Goal: Transaction & Acquisition: Purchase product/service

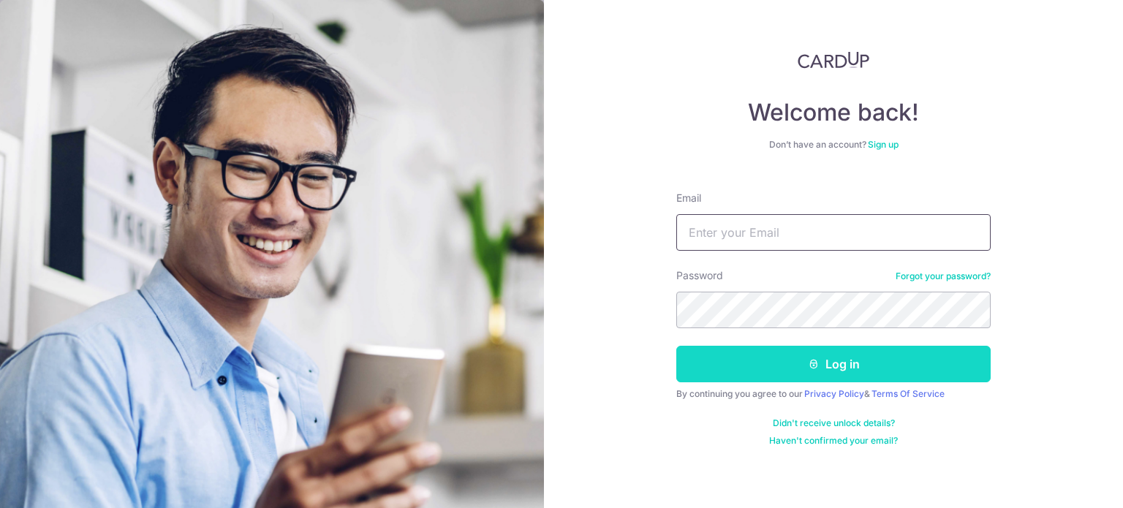
type input "[PERSON_NAME][EMAIL_ADDRESS][PERSON_NAME][DOMAIN_NAME]"
click at [801, 373] on button "Log in" at bounding box center [833, 364] width 314 height 37
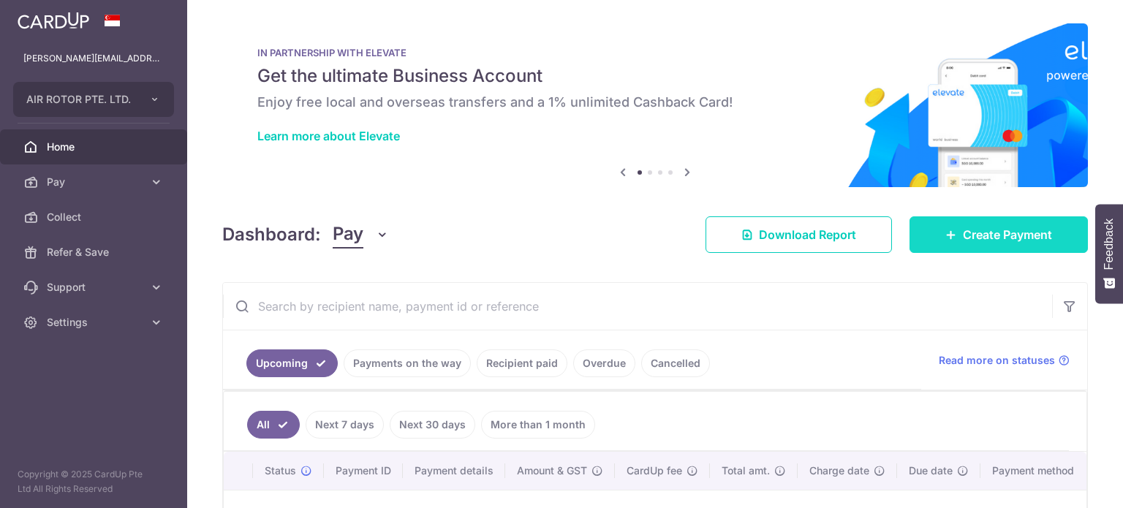
click at [976, 233] on span "Create Payment" at bounding box center [1007, 235] width 89 height 18
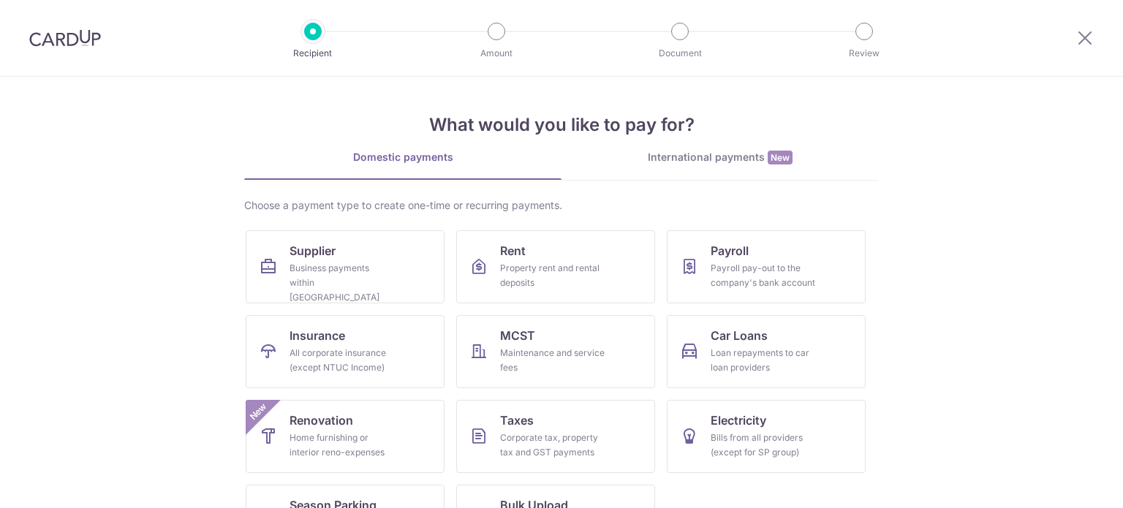
click at [702, 151] on div "International payments New" at bounding box center [719, 157] width 317 height 15
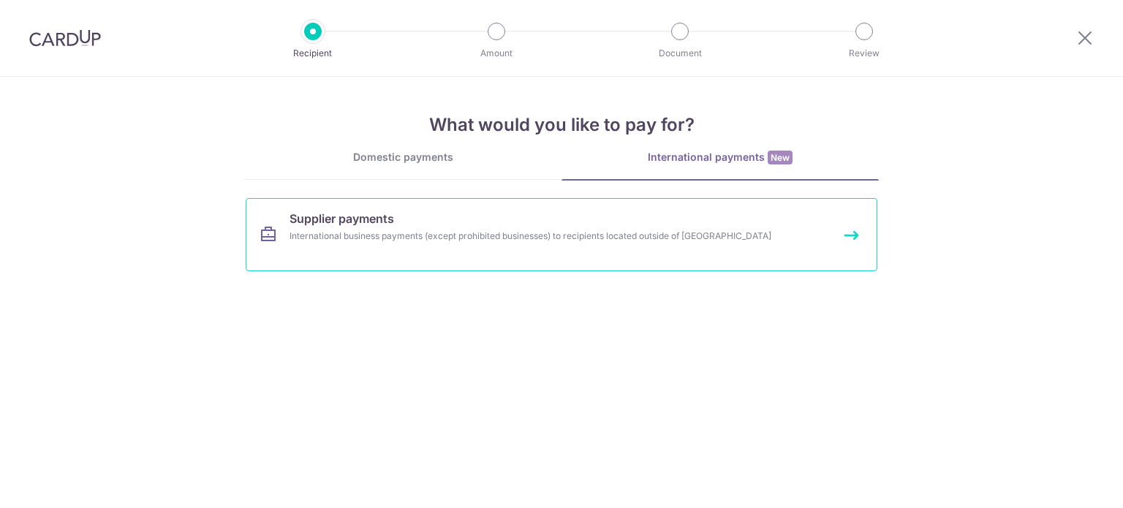
click at [562, 238] on div "International business payments (except prohibited businesses) to recipients lo…" at bounding box center [542, 236] width 505 height 15
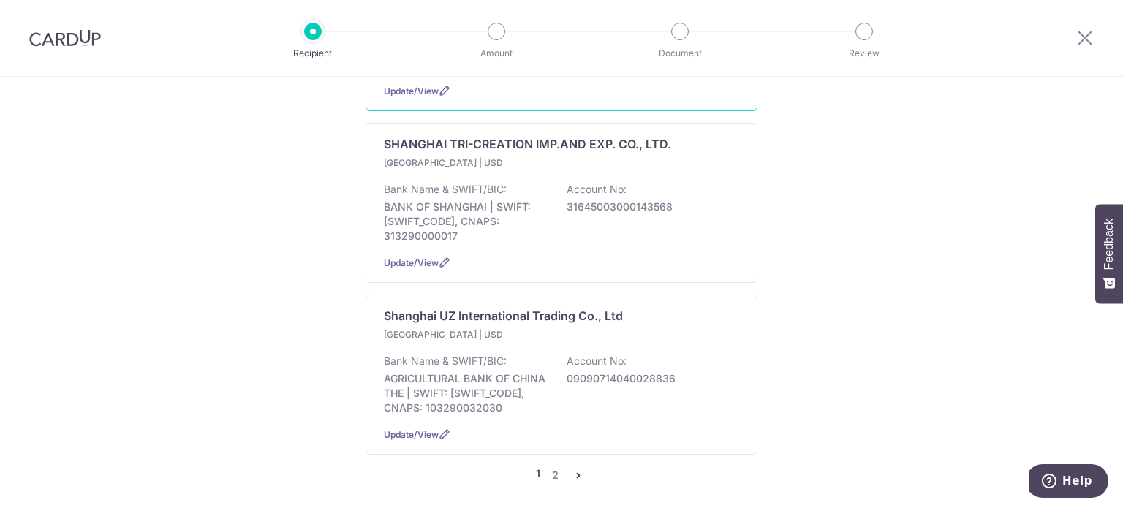
scroll to position [1635, 0]
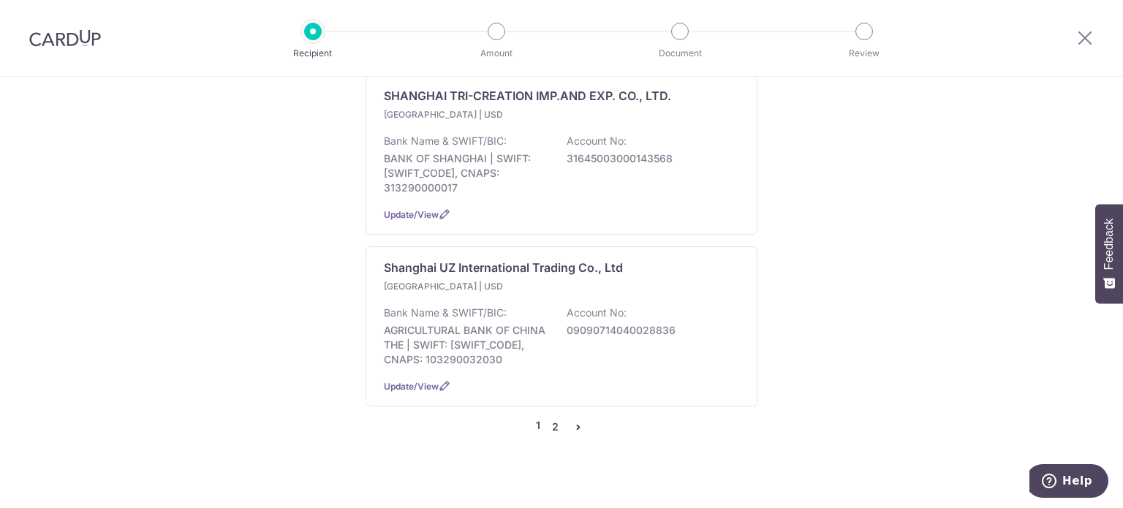
click at [553, 418] on link "2" at bounding box center [555, 427] width 18 height 18
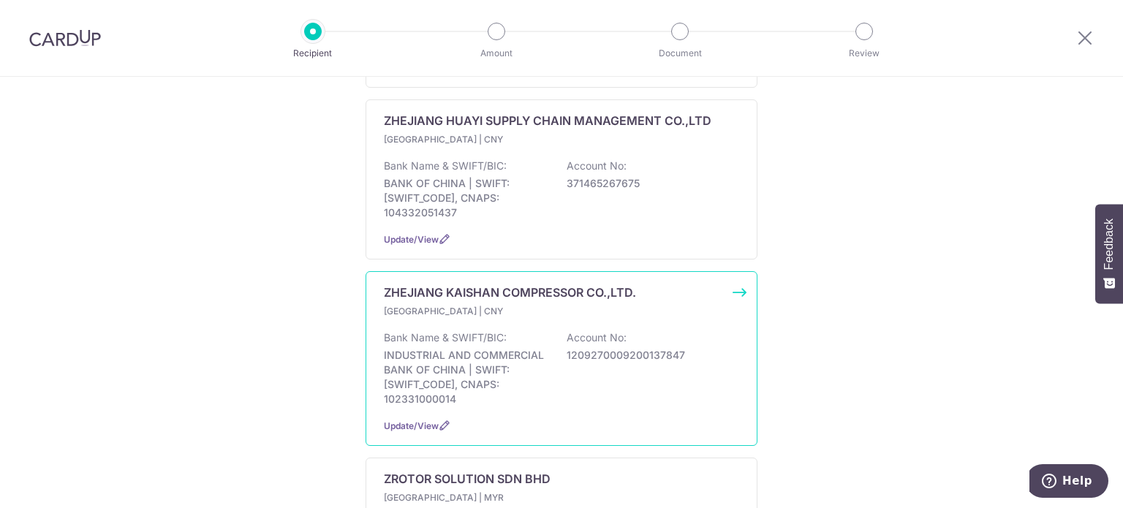
scroll to position [950, 0]
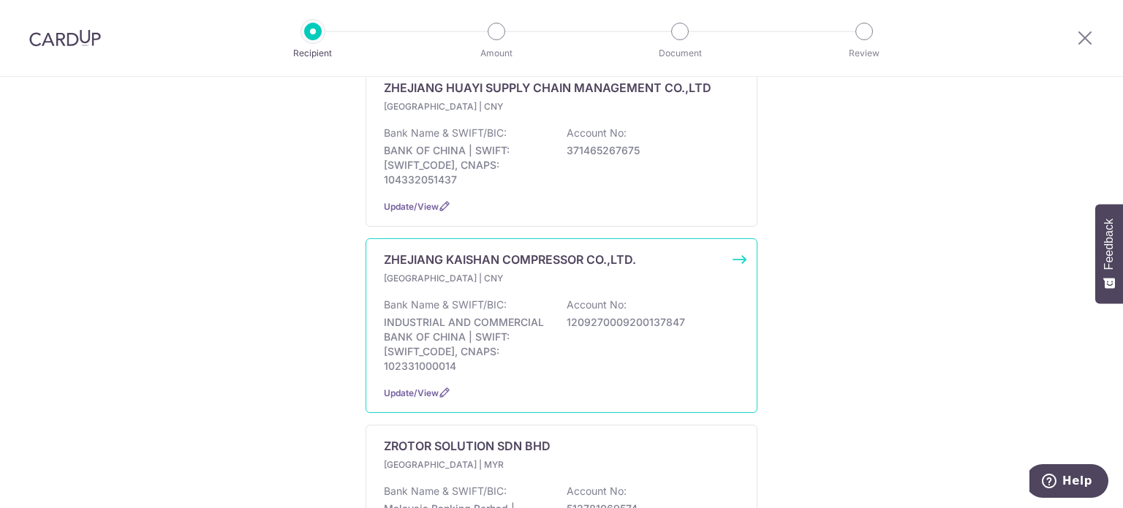
click at [608, 330] on div "Bank Name & SWIFT/BIC: INDUSTRIAL AND COMMERCIAL BANK OF CHINA | SWIFT: ICBKCNB…" at bounding box center [561, 336] width 355 height 76
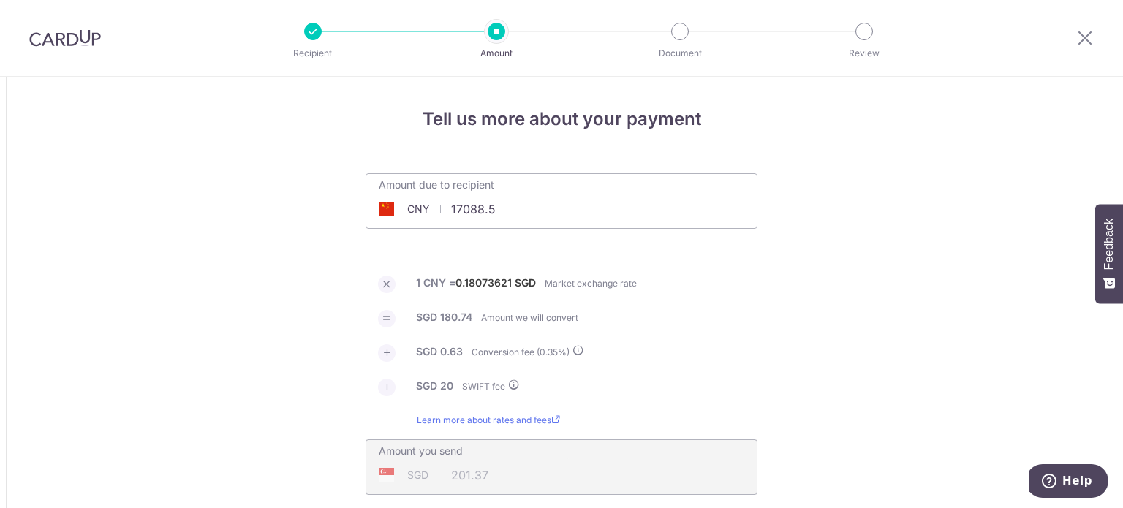
type input "17,088.50"
type input "3,119.36"
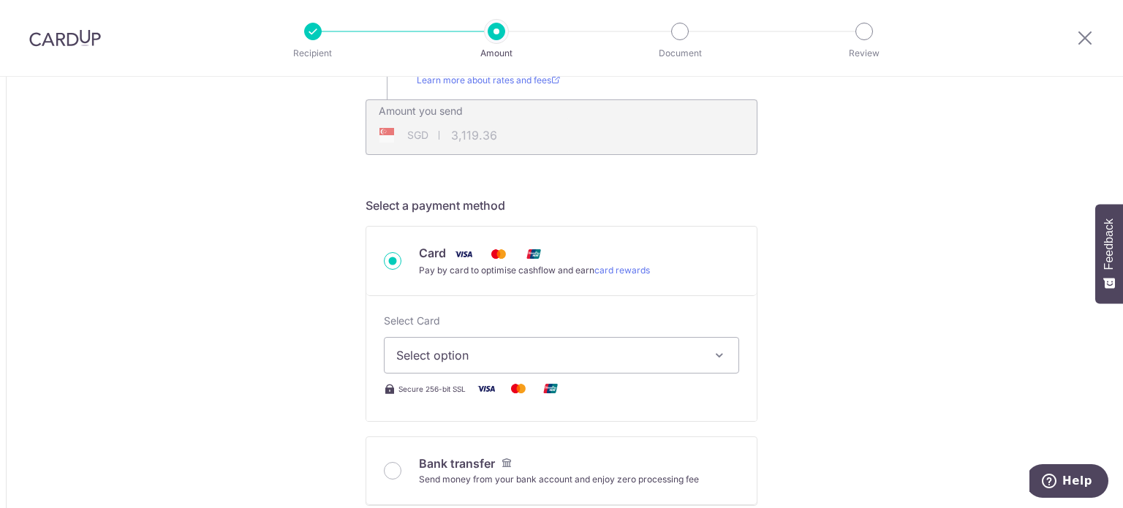
scroll to position [366, 0]
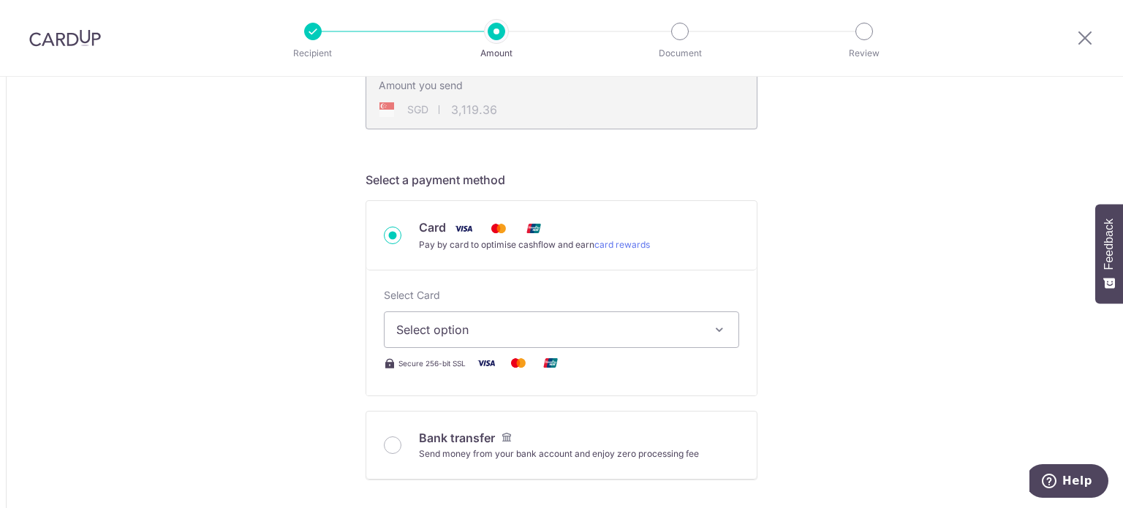
click at [462, 336] on span "Select option" at bounding box center [548, 330] width 304 height 18
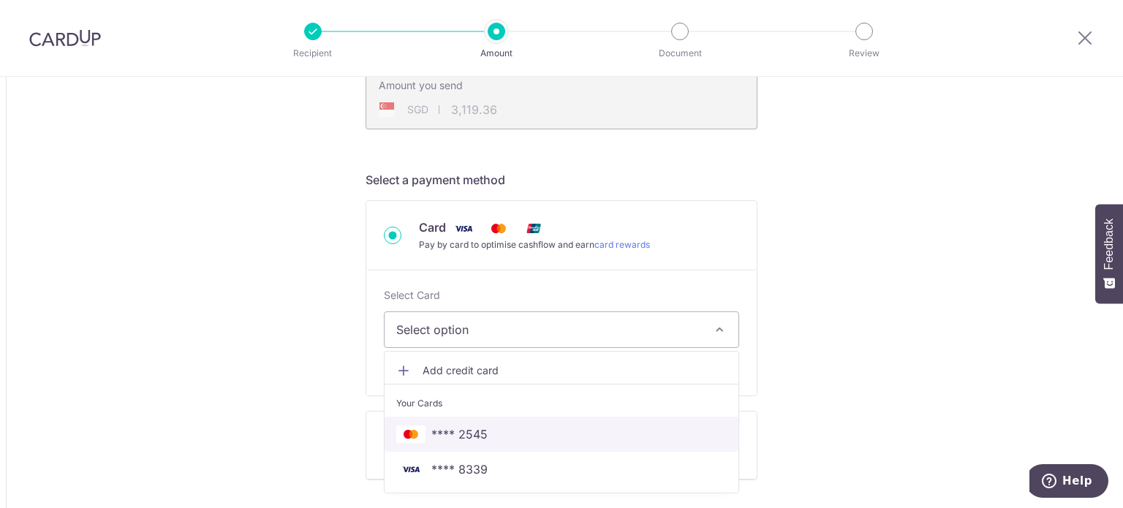
click at [488, 432] on span "**** 2545" at bounding box center [561, 435] width 330 height 18
type input "17,088.50"
type input "3,119.39"
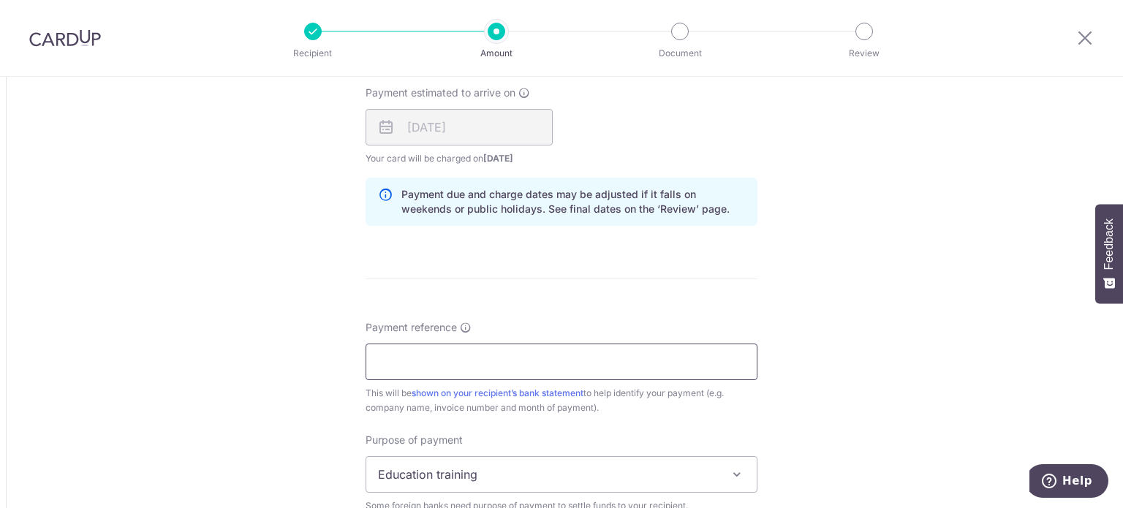
scroll to position [1170, 0]
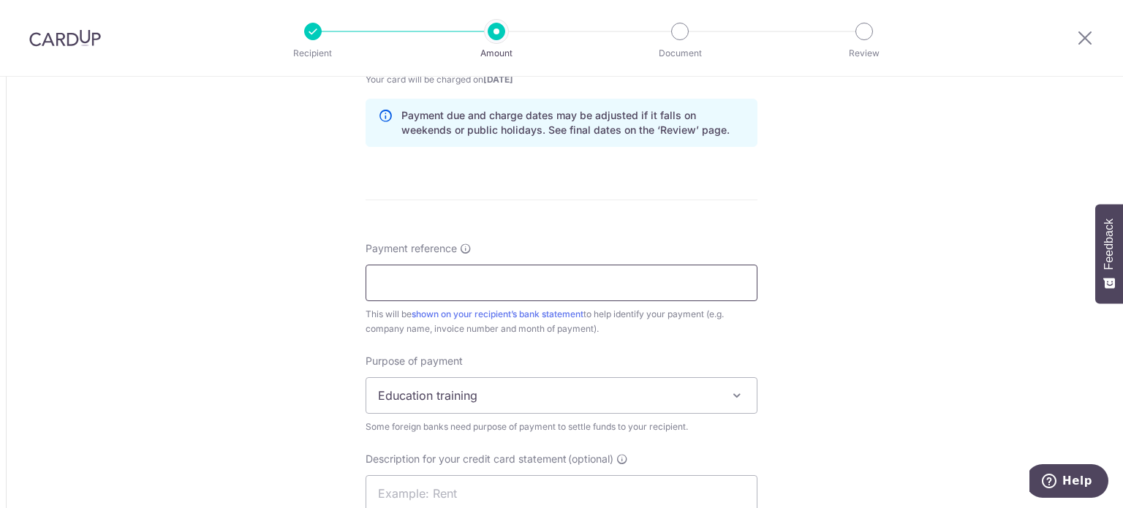
click at [441, 270] on input "Payment reference" at bounding box center [562, 283] width 392 height 37
click at [576, 291] on input "AIR ROTOR PAYMENT INV APD AR 021" at bounding box center [562, 283] width 392 height 37
drag, startPoint x: 499, startPoint y: 280, endPoint x: 617, endPoint y: 281, distance: 117.7
click at [622, 283] on input "AIR ROTOR PAYMENT INV APD AR 021" at bounding box center [562, 283] width 392 height 37
paste input "PI-SGEL-250504/25"
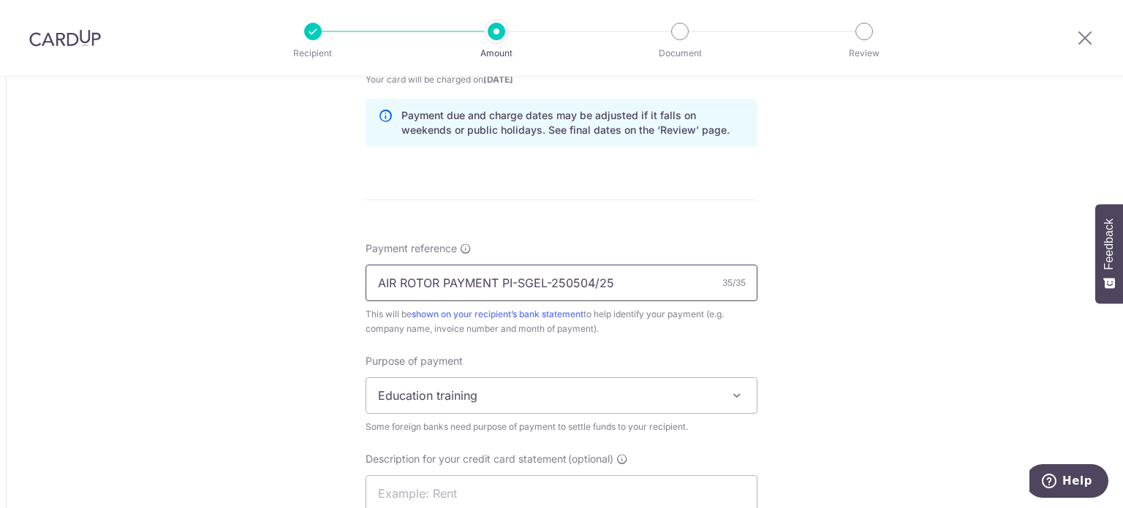
click at [396, 279] on input "AIR ROTOR PAYMENT PI-SGEL-250504/25" at bounding box center [562, 283] width 392 height 37
drag, startPoint x: 436, startPoint y: 279, endPoint x: 557, endPoint y: 303, distance: 123.7
click at [442, 280] on input "AIRROTOR PAYMENT PI-SGEL-250504/25" at bounding box center [562, 283] width 392 height 37
drag, startPoint x: 438, startPoint y: 281, endPoint x: 781, endPoint y: 281, distance: 342.9
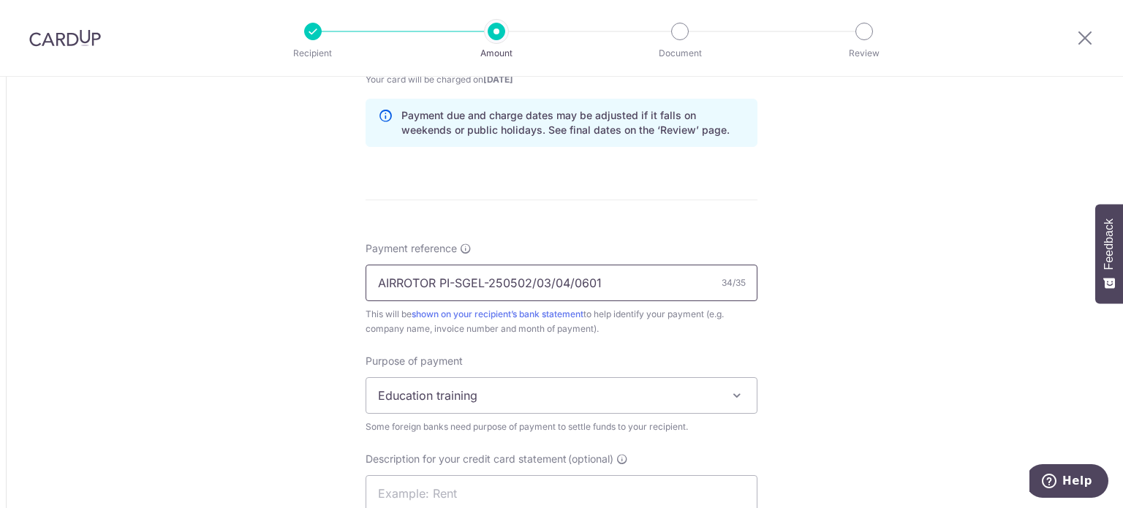
type input "AIRROTOR PI-SGEL-250502/03/04/0601"
click at [579, 388] on span "Education training" at bounding box center [561, 395] width 390 height 35
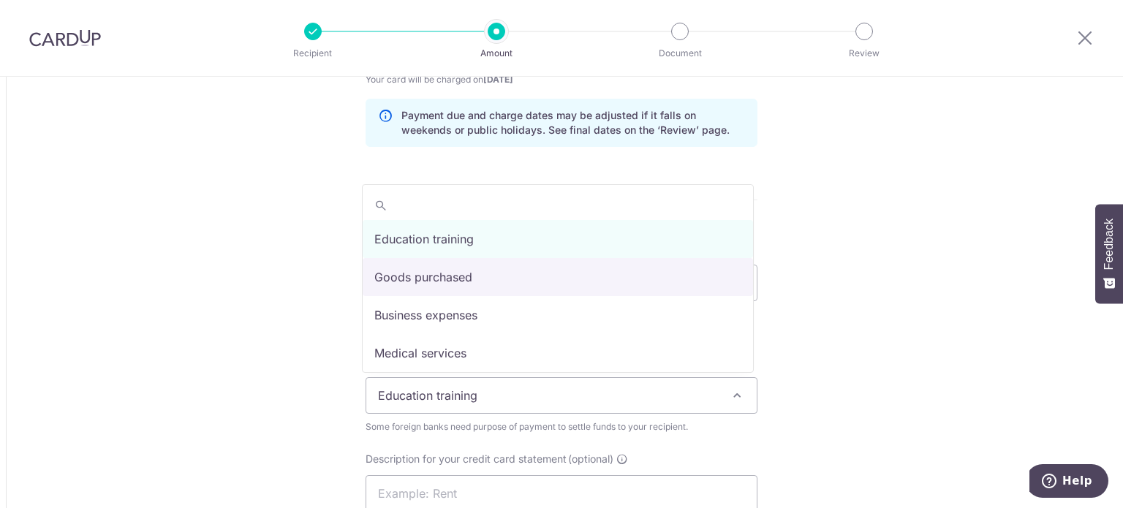
select select "Goods purchased"
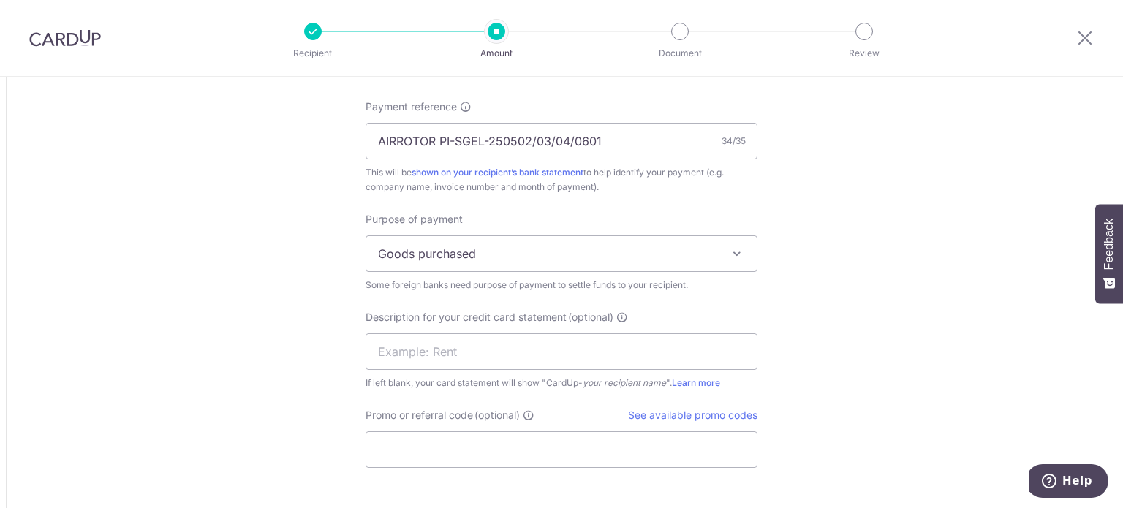
scroll to position [1316, 0]
click at [498, 359] on input "text" at bounding box center [562, 347] width 392 height 37
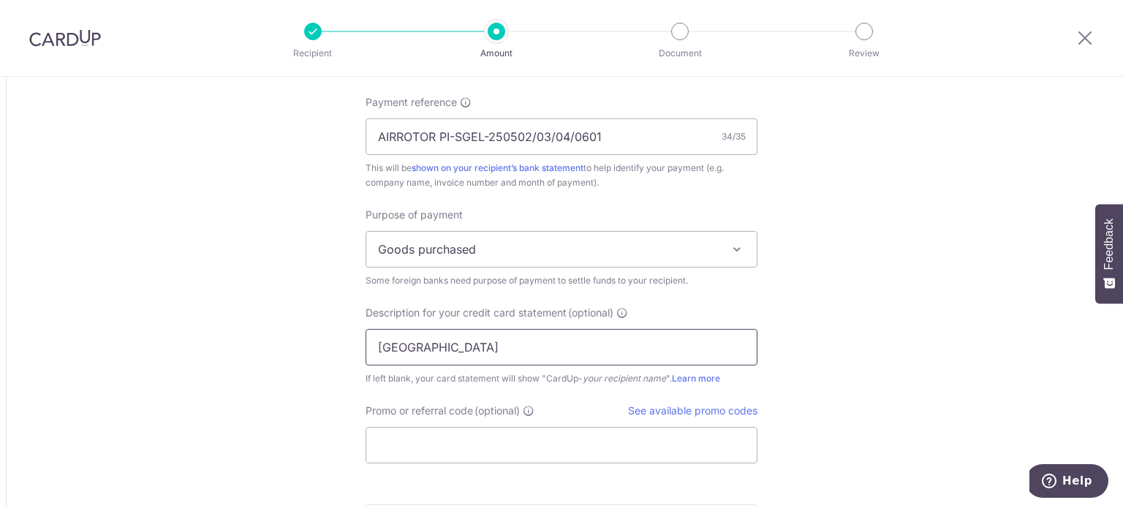
type input "ZHEJIANGKAISHAN"
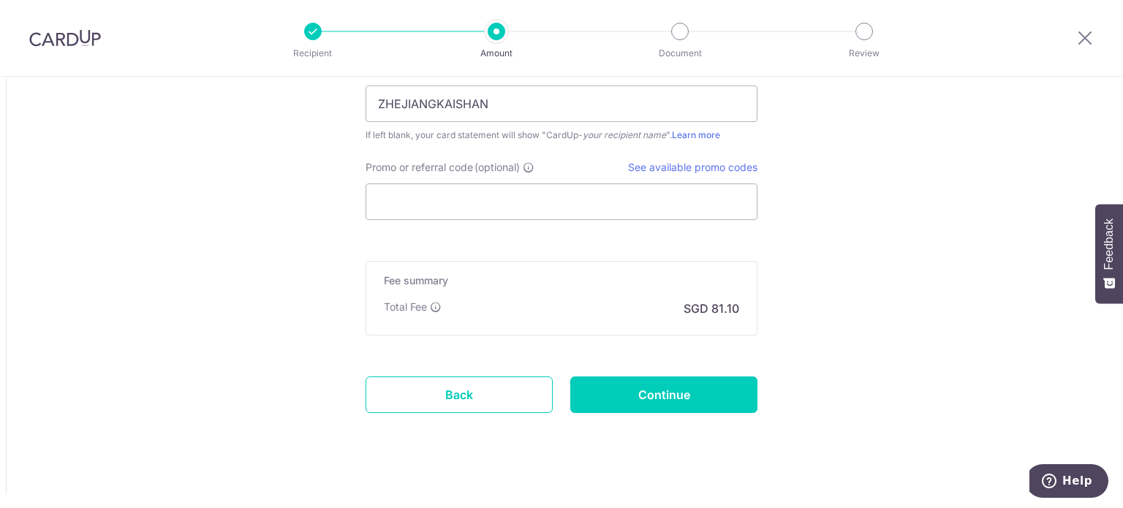
scroll to position [1570, 0]
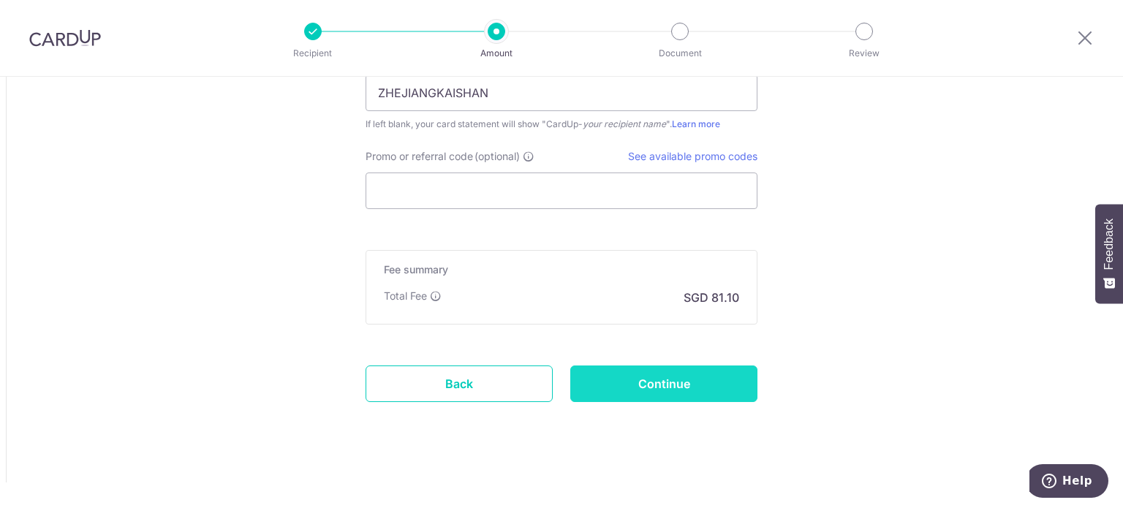
click at [700, 379] on input "Continue" at bounding box center [663, 384] width 187 height 37
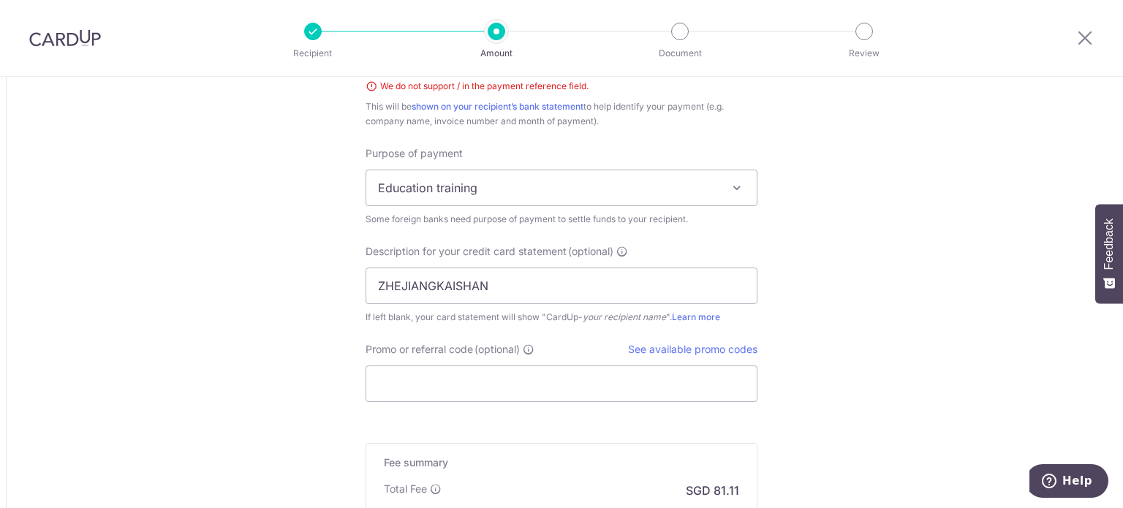
scroll to position [1179, 0]
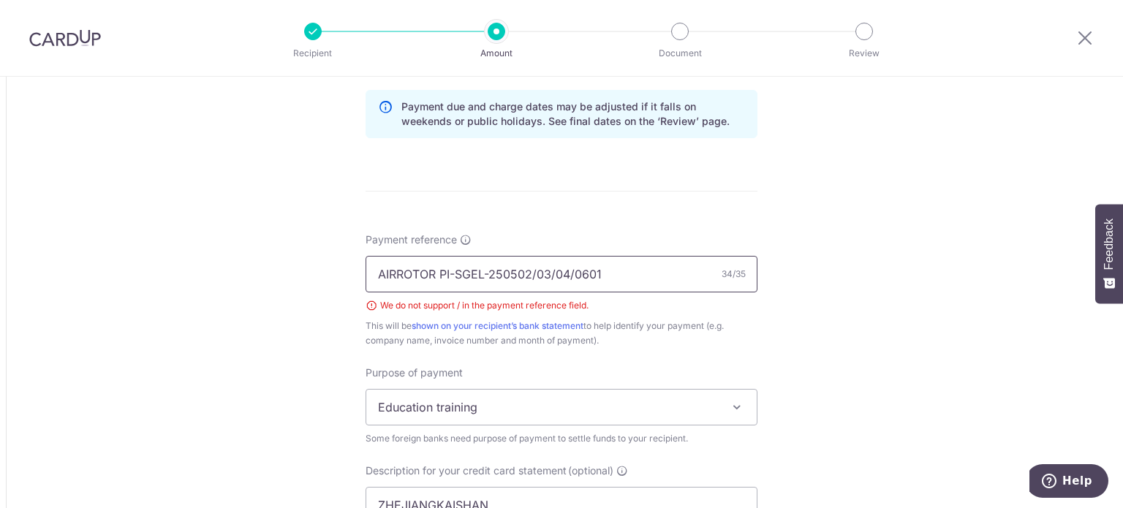
click at [533, 273] on input "AIRROTOR PI-SGEL-250502/03/04/0601" at bounding box center [562, 274] width 392 height 37
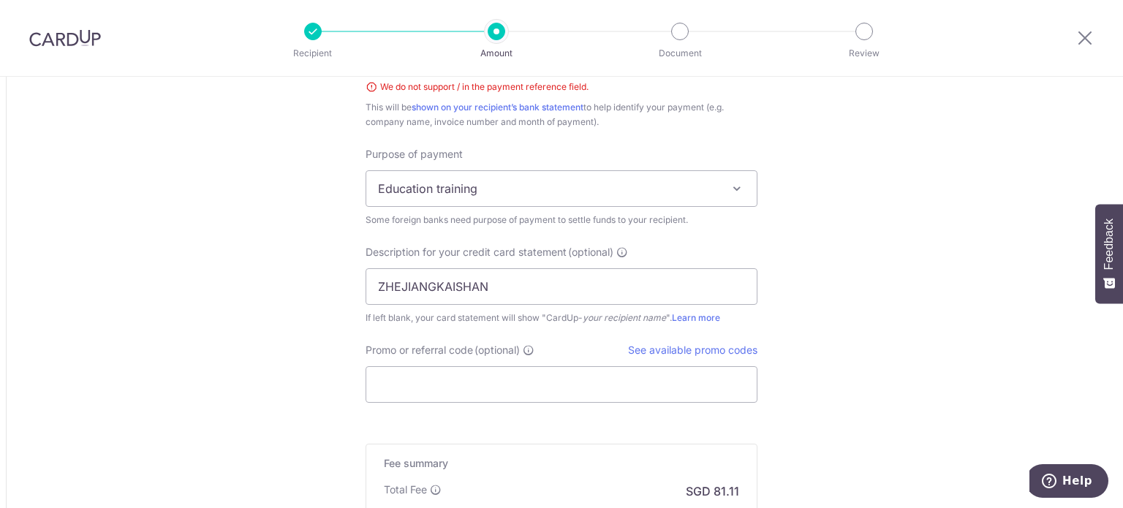
scroll to position [1398, 0]
type input "AIRROTOR PI-SGEL-250502_03_04_0601"
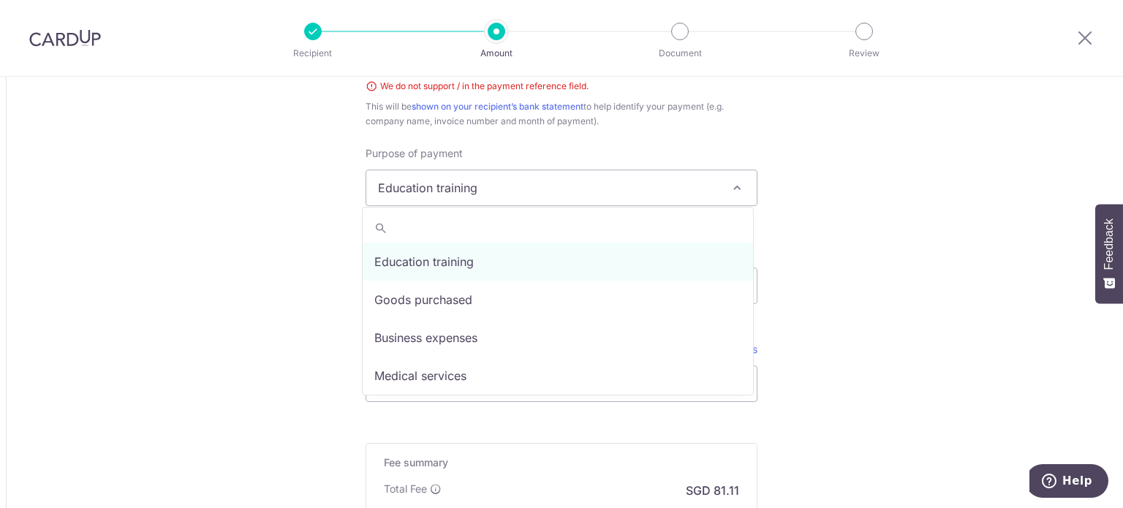
click at [483, 197] on span "Education training" at bounding box center [561, 187] width 390 height 35
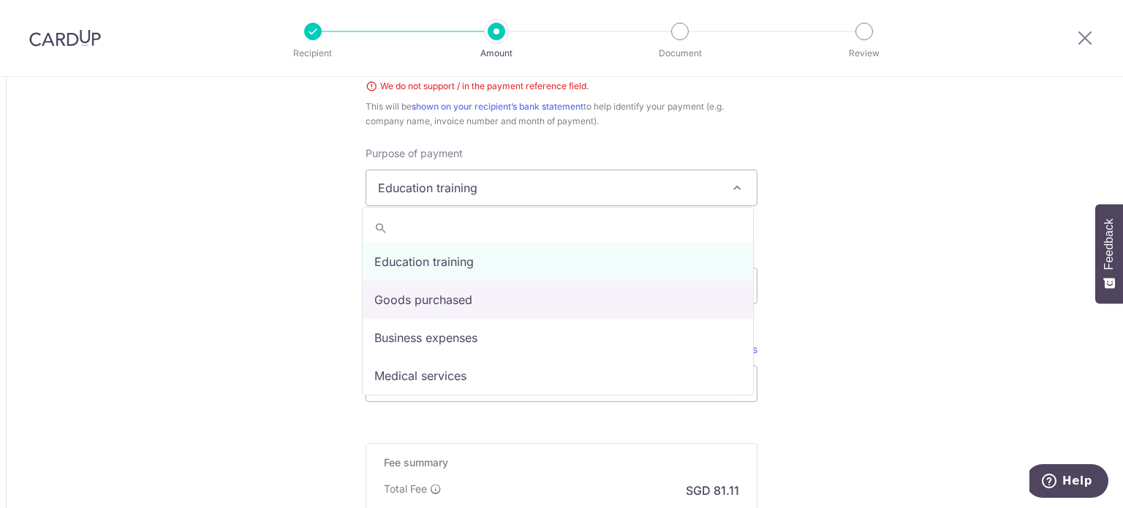
select select "Goods purchased"
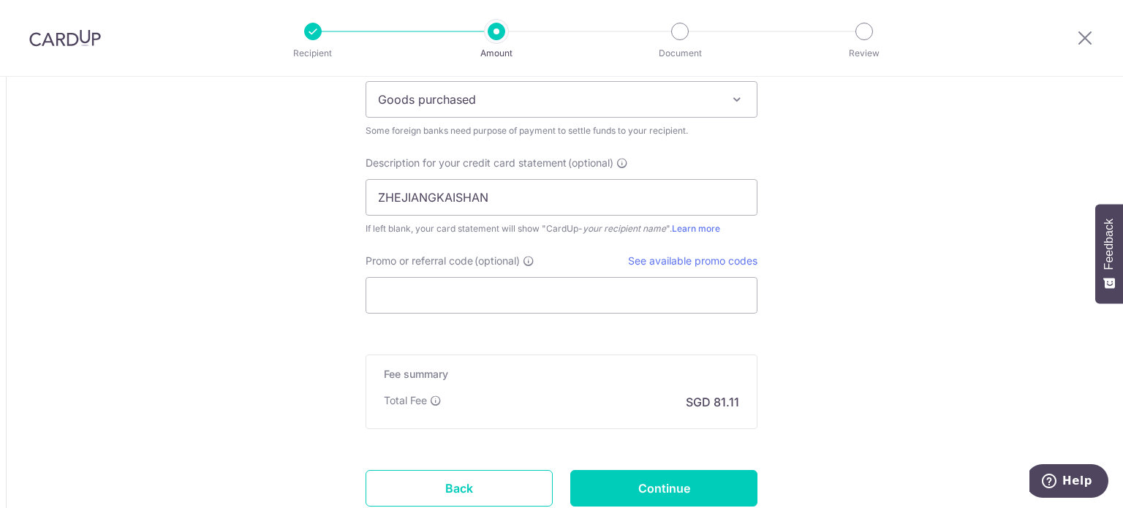
scroll to position [1591, 0]
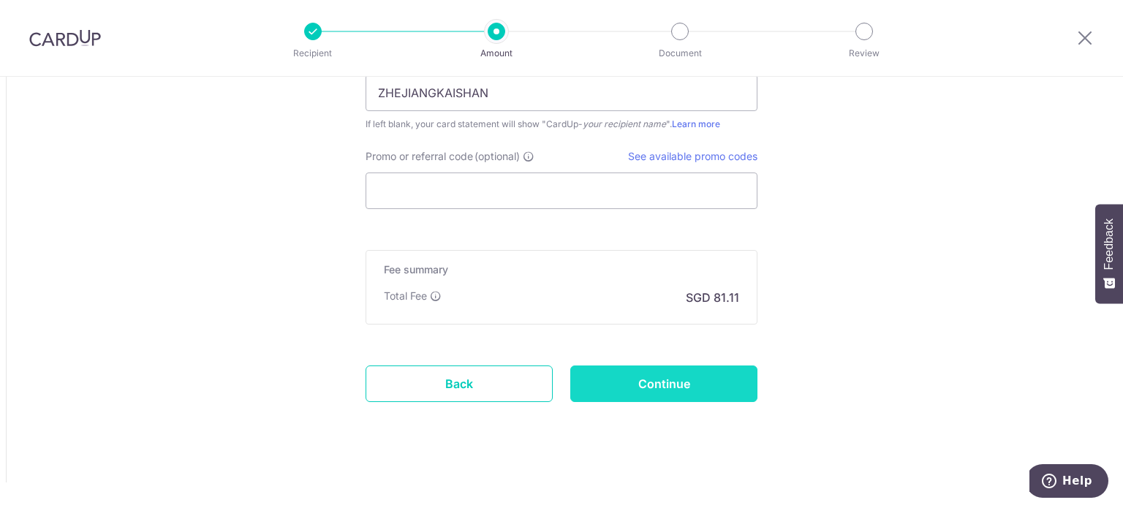
click at [674, 382] on input "Continue" at bounding box center [663, 384] width 187 height 37
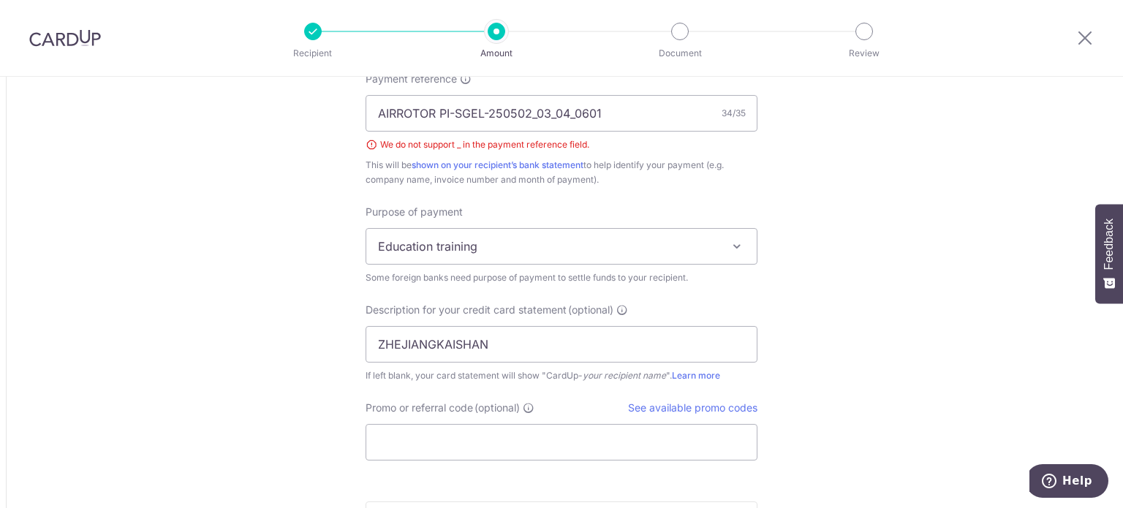
scroll to position [1252, 0]
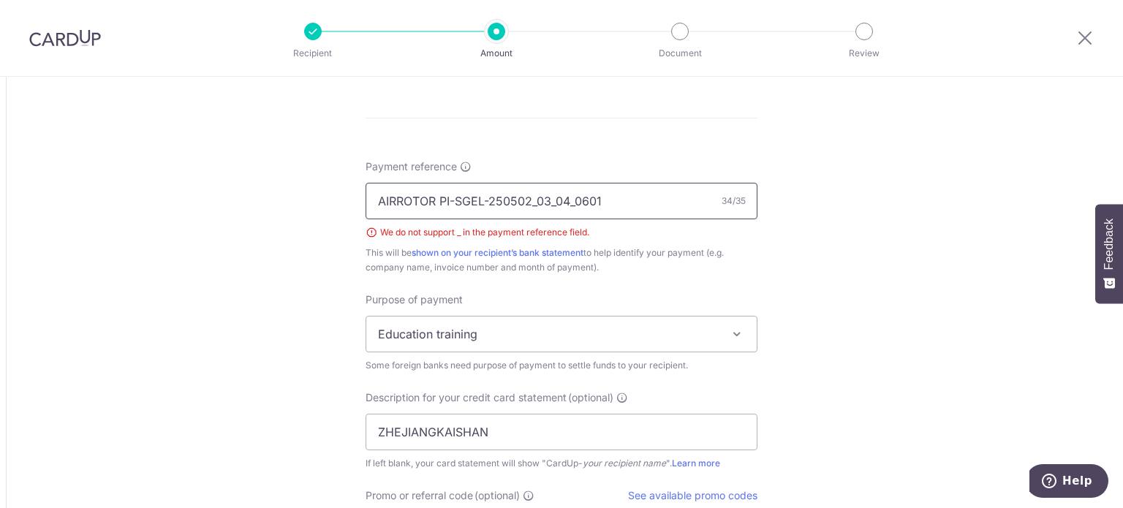
drag, startPoint x: 534, startPoint y: 201, endPoint x: 542, endPoint y: 201, distance: 8.0
click at [534, 201] on input "AIRROTOR PI-SGEL-250502_03_04_0601" at bounding box center [562, 201] width 392 height 37
click at [526, 199] on input "AIRROTOR PI-SGEL-25050203 04 0601" at bounding box center [562, 201] width 392 height 37
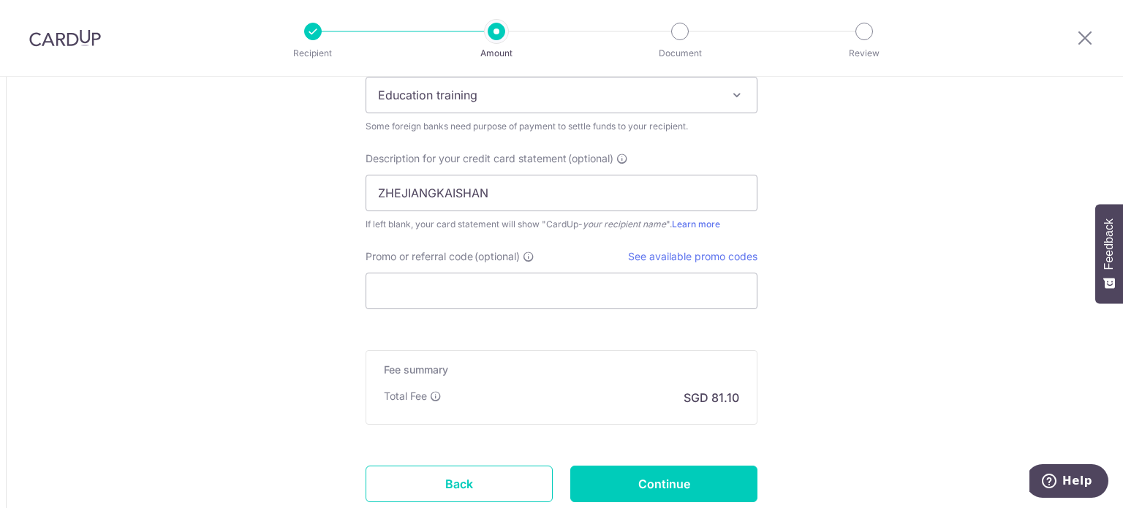
scroll to position [1372, 0]
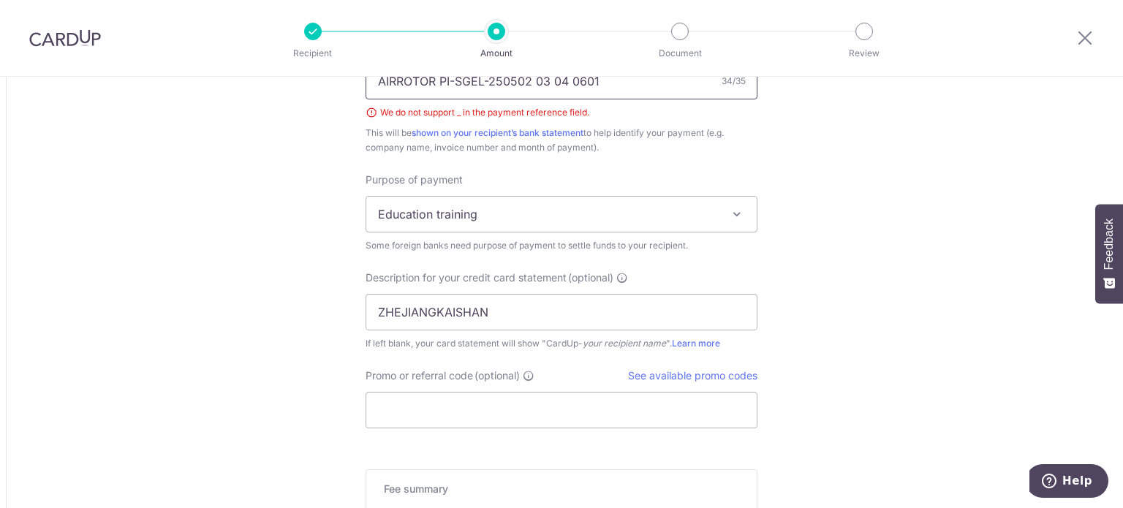
type input "AIRROTOR PI-SGEL-250502 03 04 0601"
click at [563, 215] on span "Education training" at bounding box center [561, 214] width 390 height 35
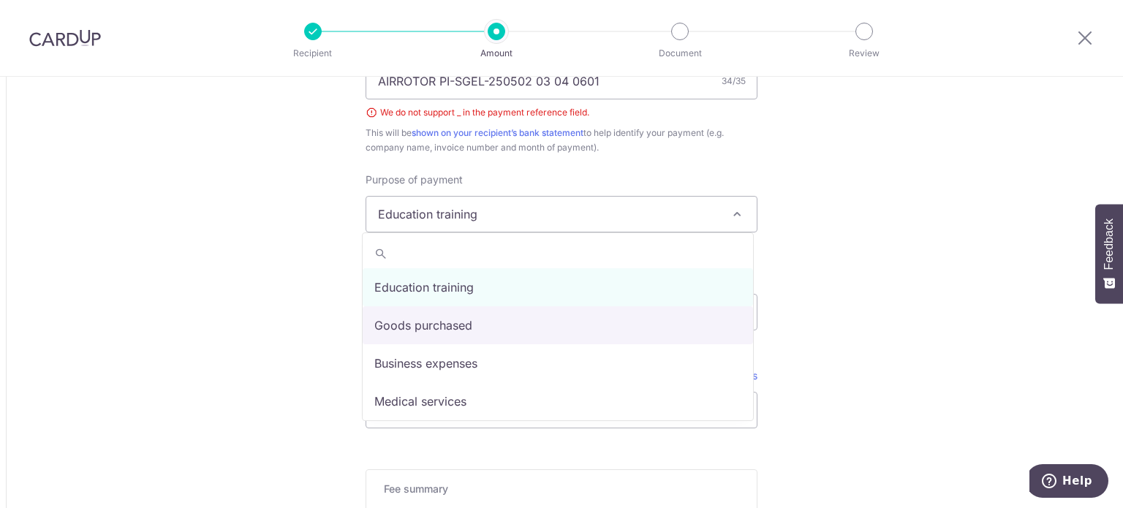
select select "Goods purchased"
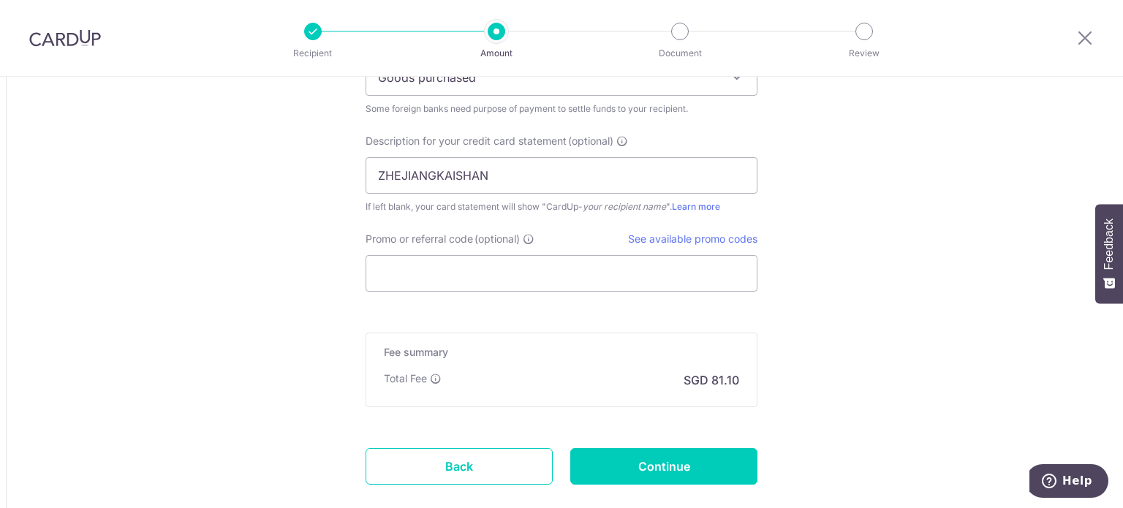
scroll to position [1591, 0]
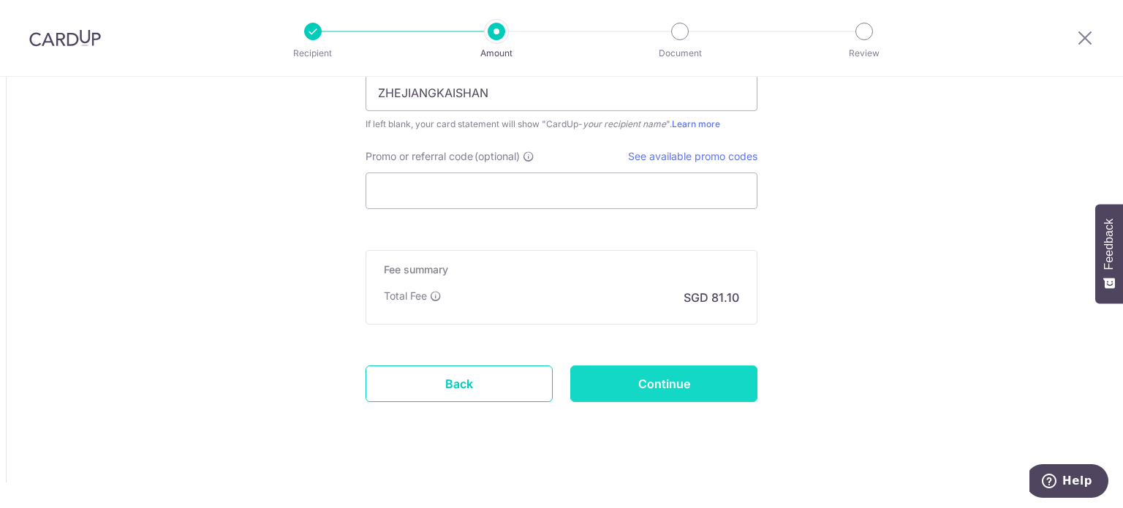
click at [705, 378] on input "Continue" at bounding box center [663, 384] width 187 height 37
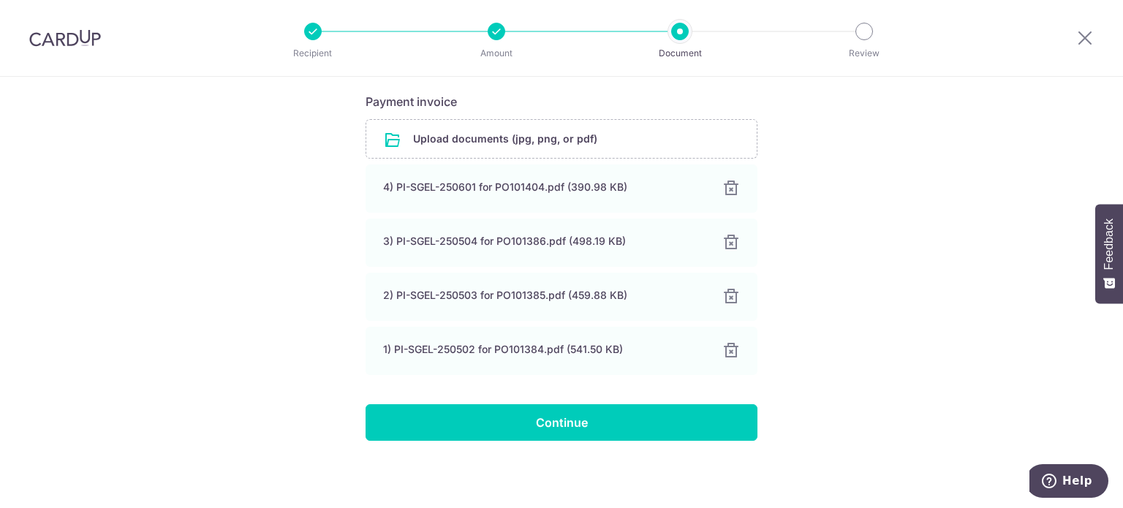
scroll to position [239, 0]
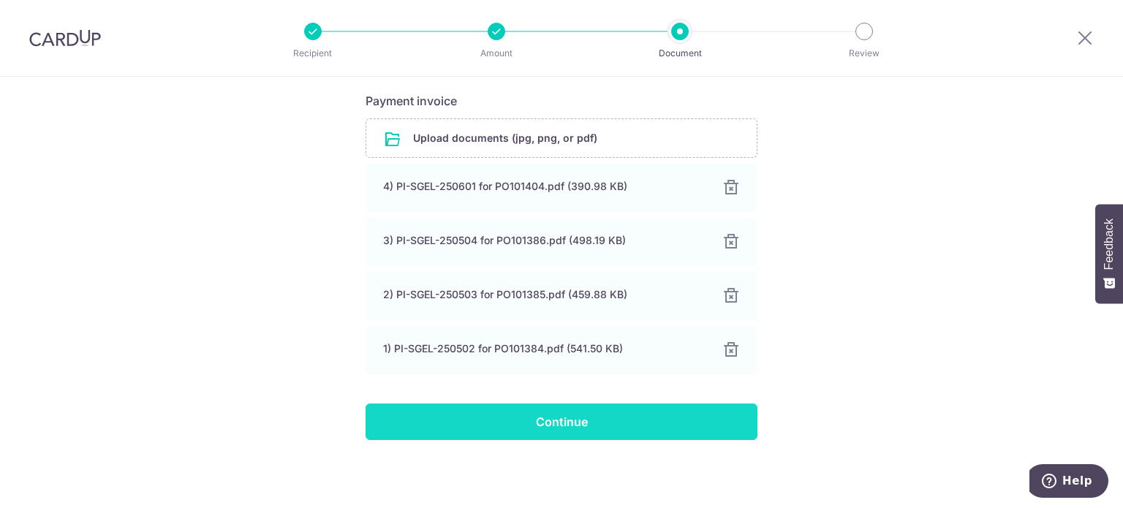
click at [619, 420] on input "Continue" at bounding box center [562, 422] width 392 height 37
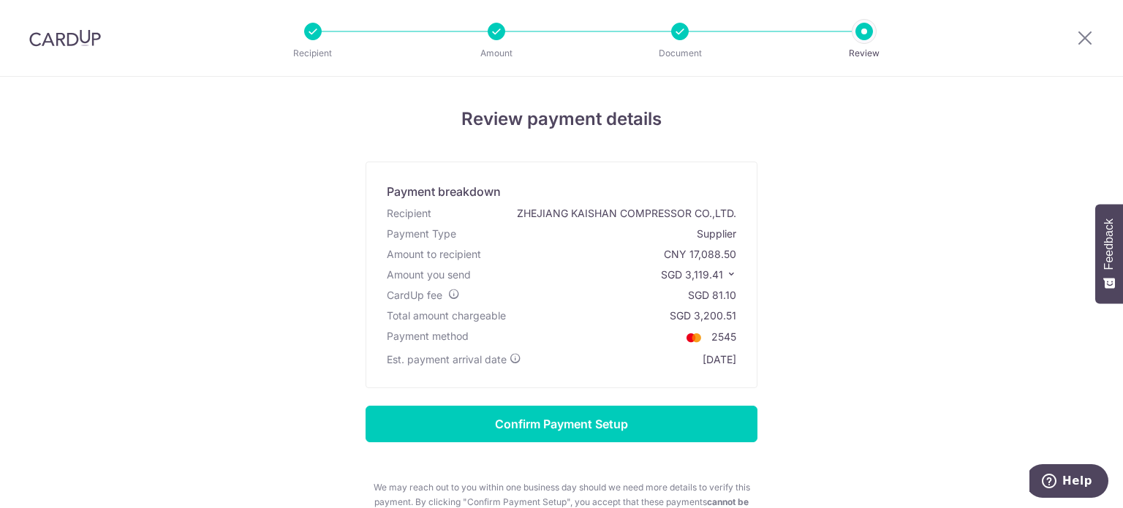
click at [726, 271] on icon at bounding box center [731, 274] width 10 height 10
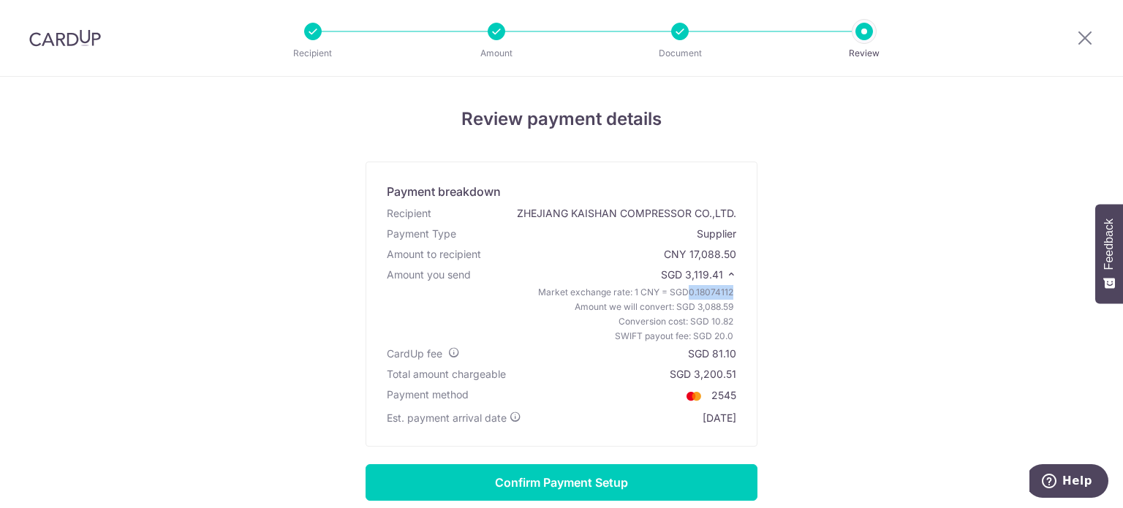
drag, startPoint x: 685, startPoint y: 293, endPoint x: 732, endPoint y: 290, distance: 46.9
click at [732, 290] on div "Market exchange rate: 1 CNY = SGD 0.18074112 Amount we will convert: SGD 3,088.…" at bounding box center [561, 314] width 355 height 58
copy span "0.18074112"
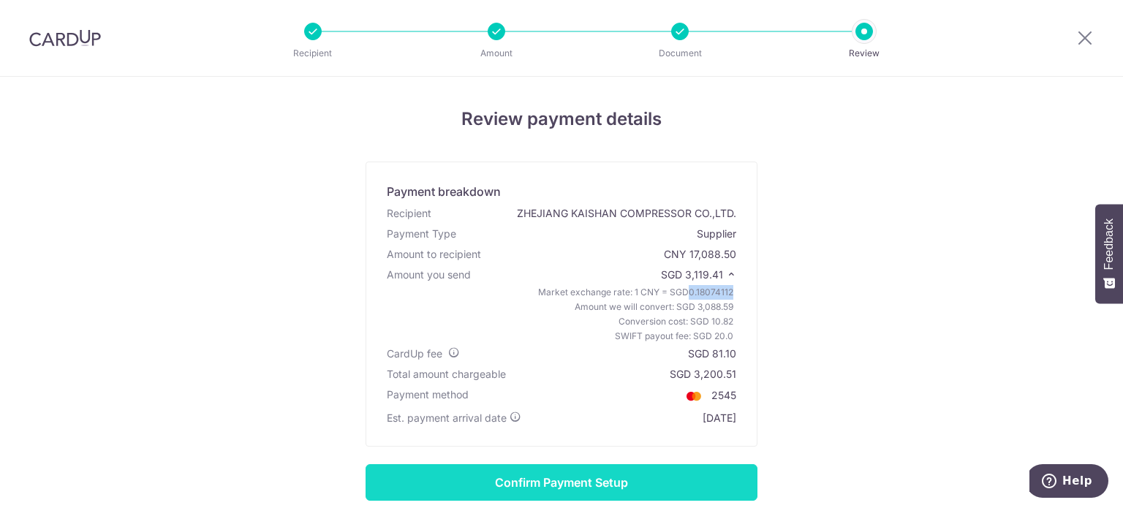
click at [551, 484] on input "Confirm Payment Setup" at bounding box center [562, 482] width 392 height 37
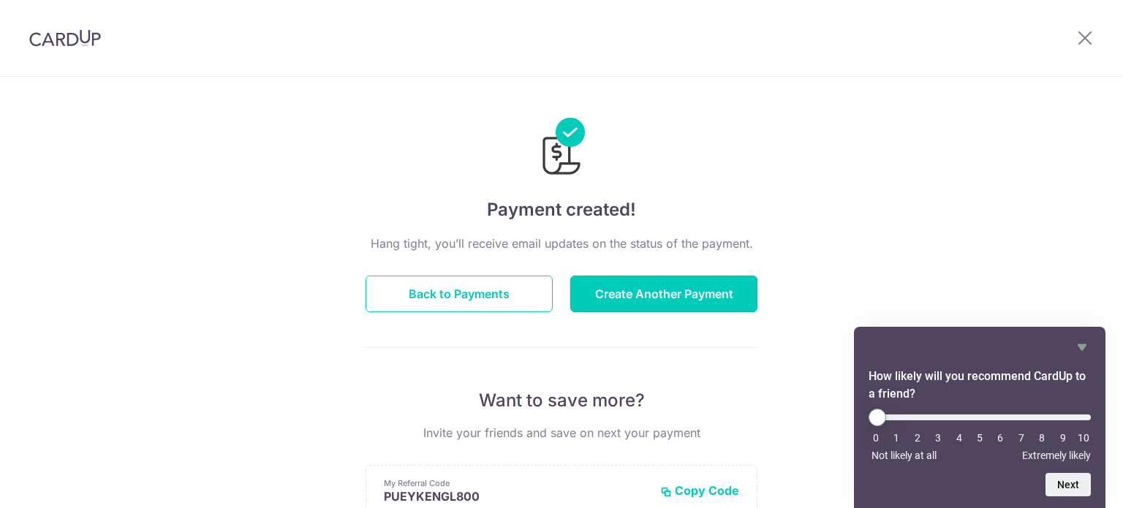
drag, startPoint x: 0, startPoint y: 0, endPoint x: 662, endPoint y: 237, distance: 703.5
click at [671, 300] on button "Create Another Payment" at bounding box center [663, 294] width 187 height 37
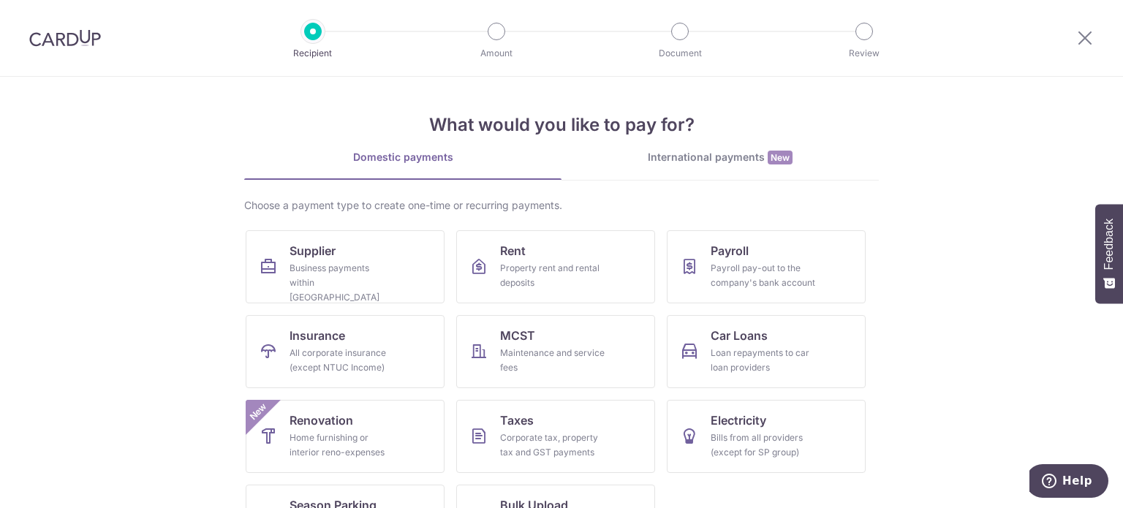
click at [676, 163] on div "International payments New" at bounding box center [719, 157] width 317 height 15
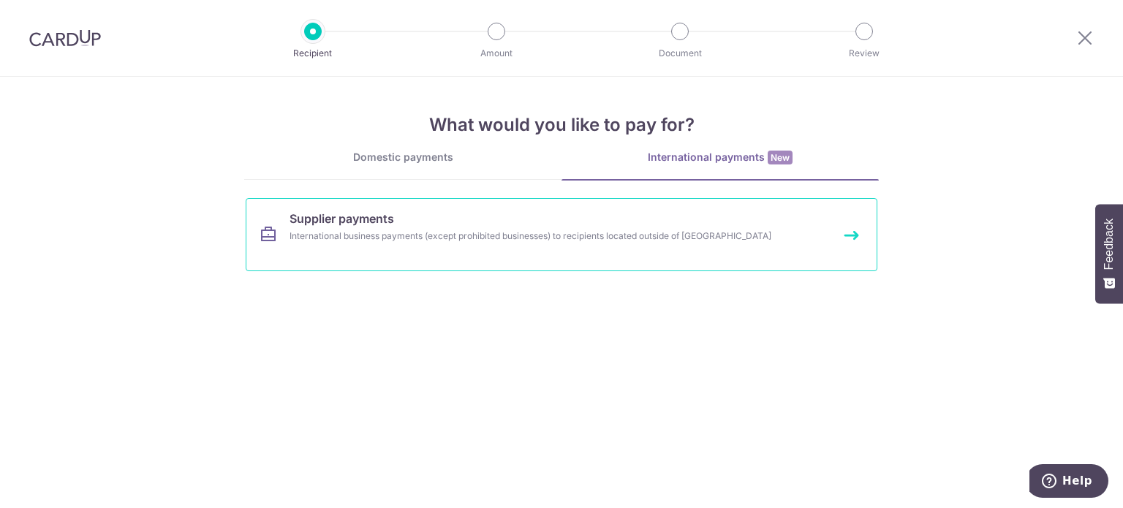
click at [681, 235] on div "International business payments (except prohibited businesses) to recipients lo…" at bounding box center [542, 236] width 505 height 15
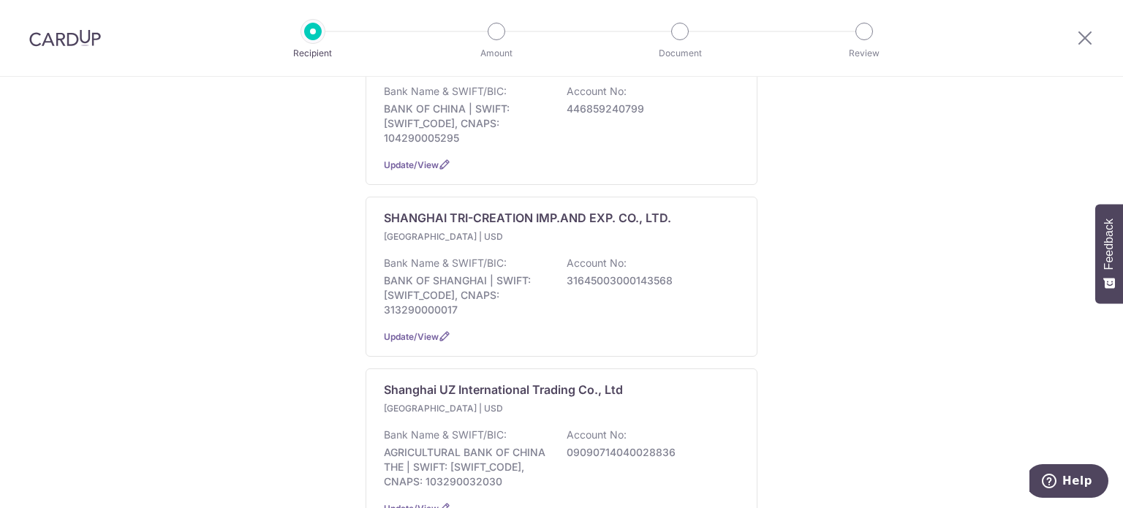
scroll to position [1635, 0]
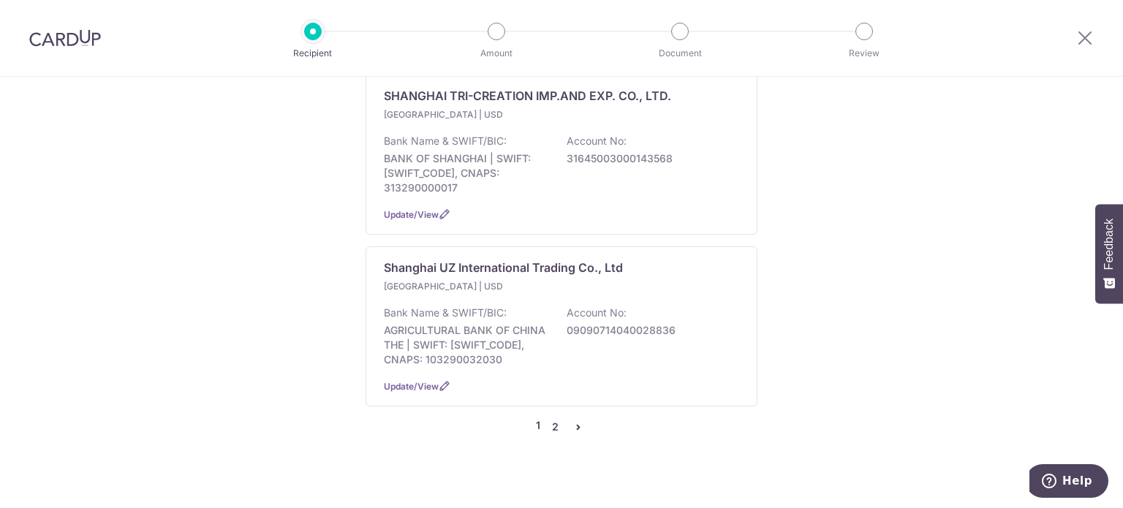
click at [553, 418] on link "2" at bounding box center [555, 427] width 18 height 18
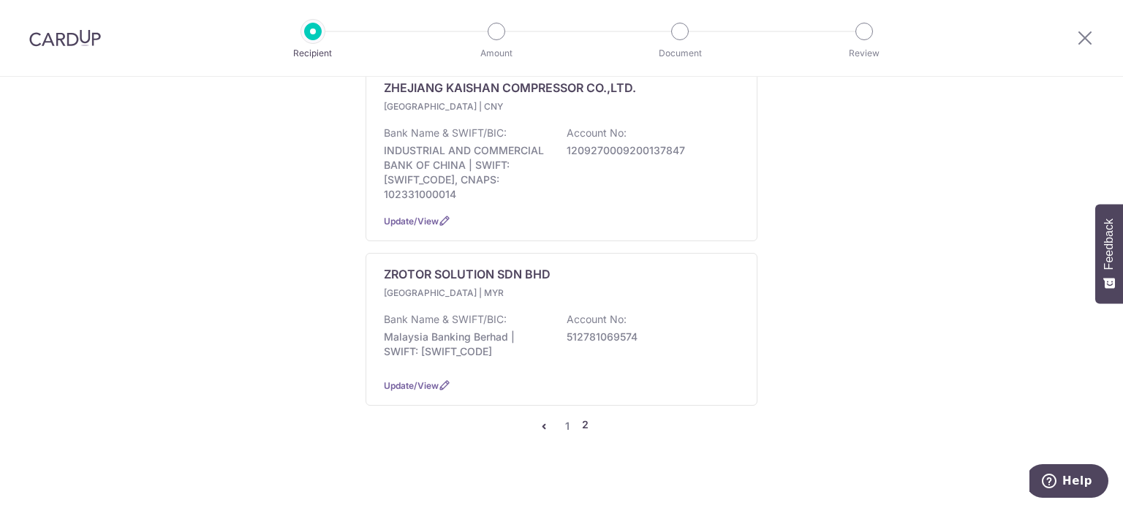
scroll to position [1123, 0]
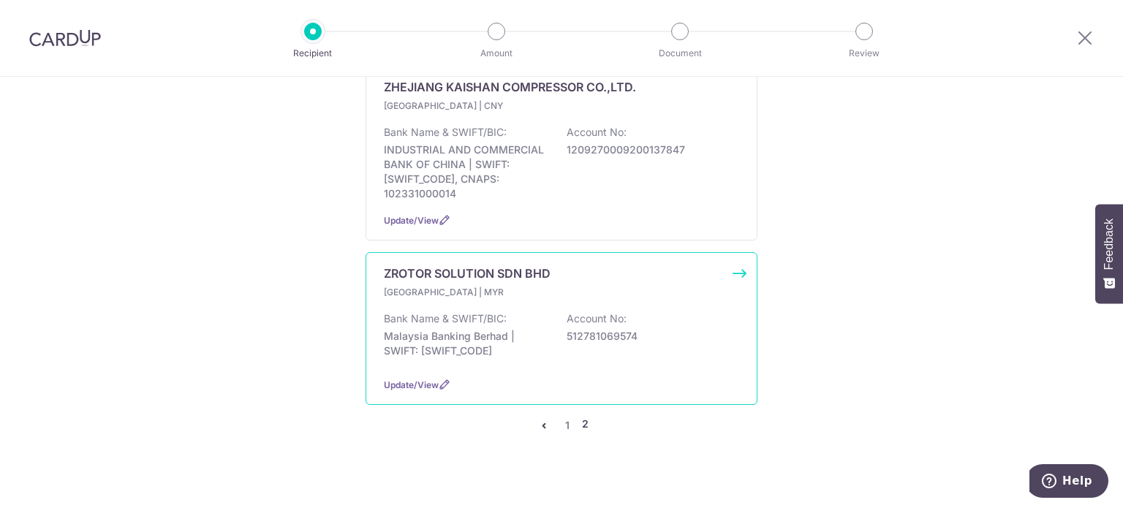
click at [496, 329] on p "Malaysia Banking Berhad | SWIFT: [SWIFT_CODE]" at bounding box center [466, 343] width 164 height 29
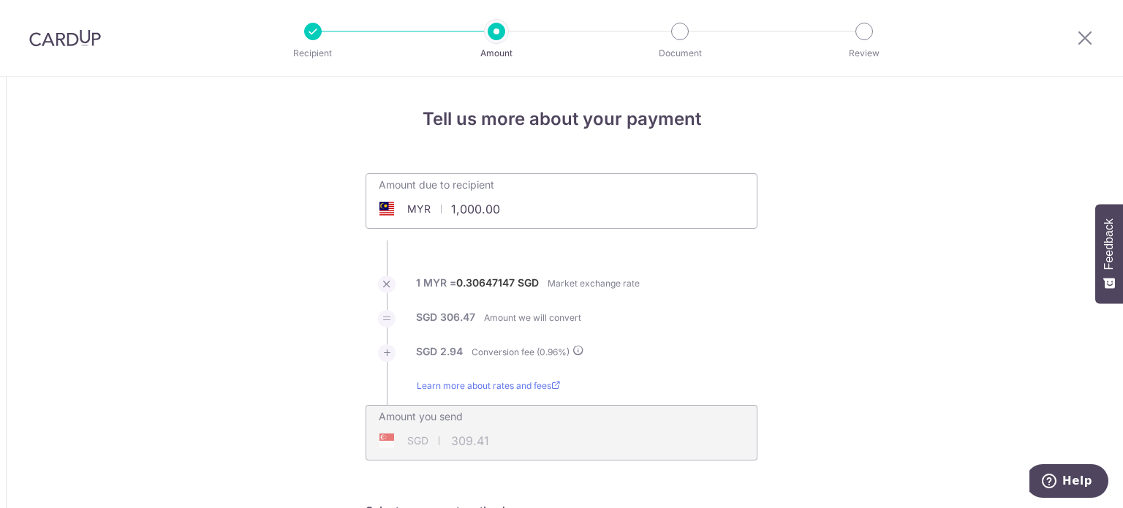
click at [452, 207] on input "1,000.00" at bounding box center [479, 209] width 226 height 34
type input "6,000.00"
type input "1,856.54"
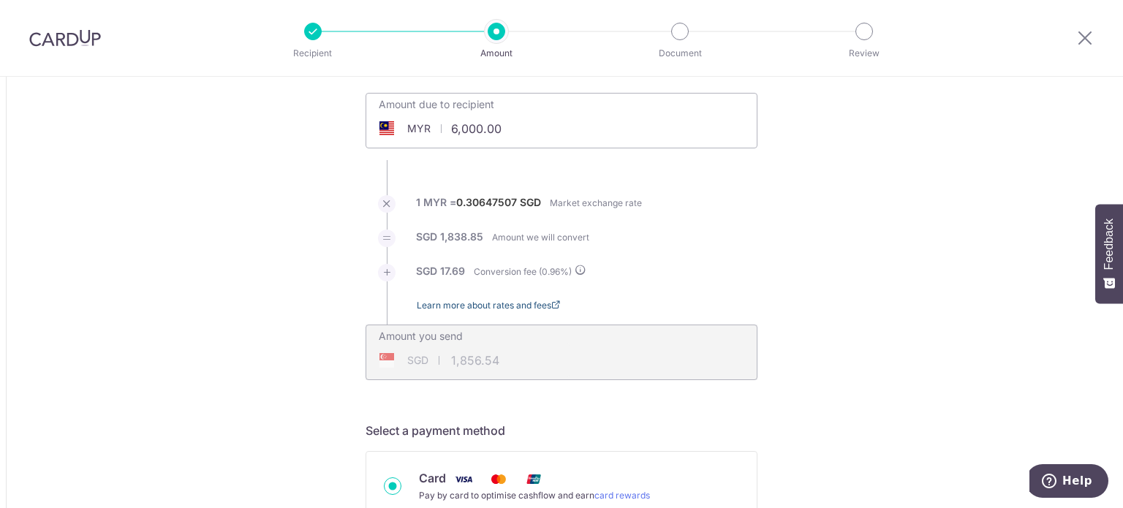
scroll to position [219, 0]
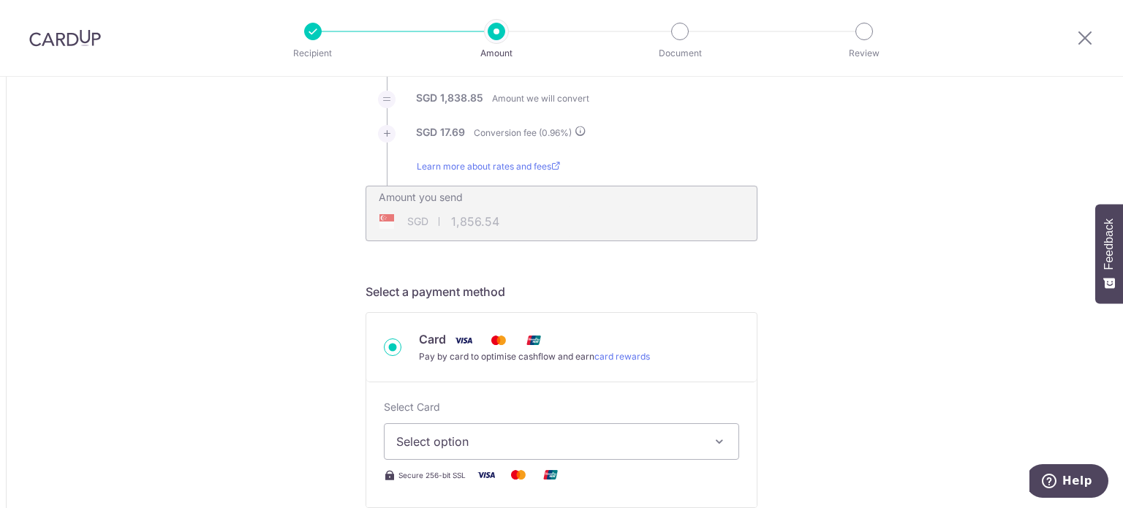
click at [459, 444] on span "Select option" at bounding box center [548, 442] width 304 height 18
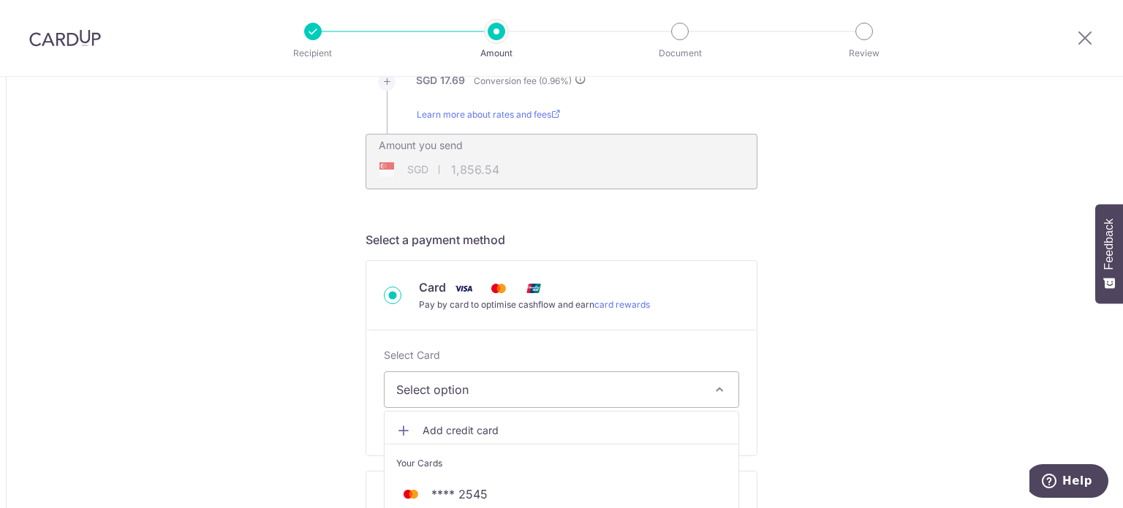
scroll to position [292, 0]
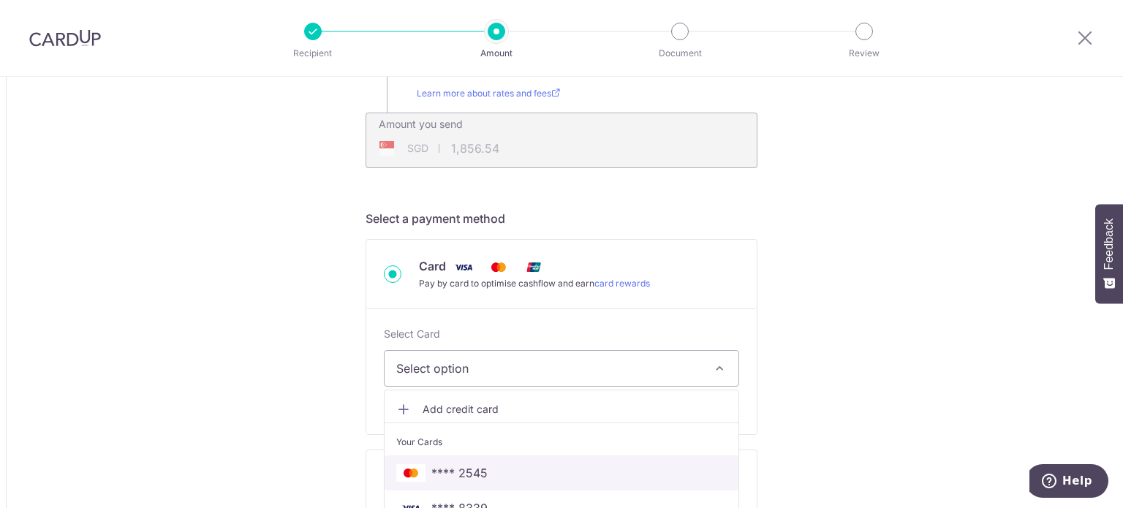
click at [499, 470] on span "**** 2545" at bounding box center [561, 473] width 330 height 18
type input "6,000.00"
type input "1,856.55"
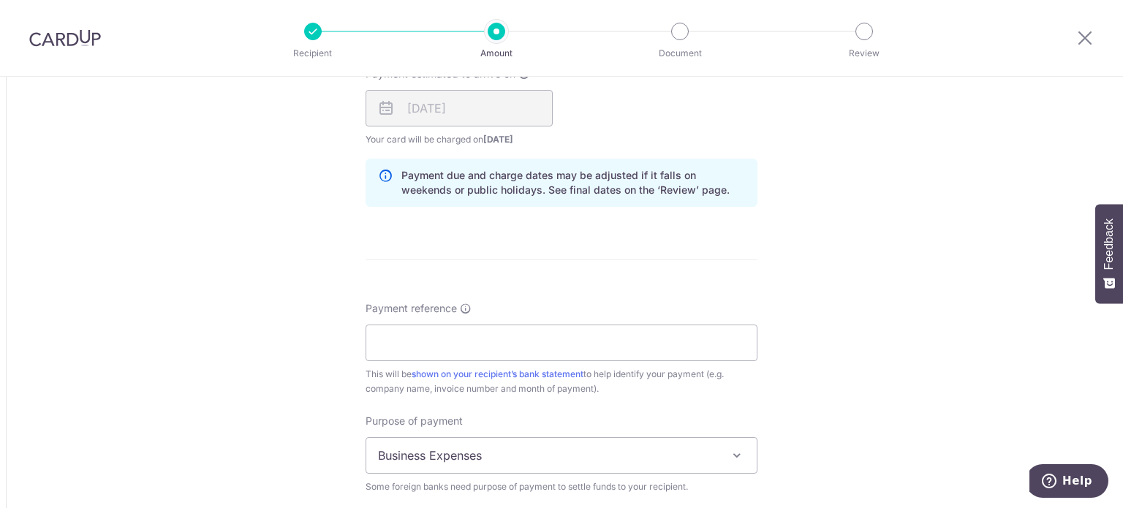
scroll to position [1170, 0]
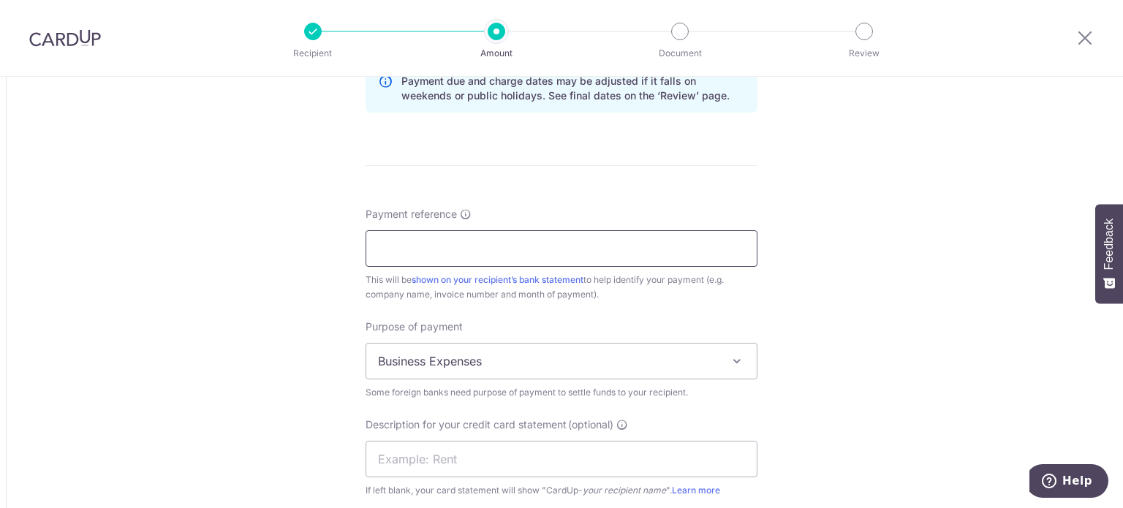
click at [434, 250] on input "Payment reference" at bounding box center [562, 248] width 392 height 37
click at [529, 249] on input "AIR ROTOR PAYMENT INV APD AR 021" at bounding box center [562, 248] width 392 height 37
drag, startPoint x: 521, startPoint y: 246, endPoint x: 672, endPoint y: 243, distance: 151.4
click at [672, 243] on input "AIR ROTOR PAYMENT INV APD AR 021" at bounding box center [562, 248] width 392 height 37
type input "AIR ROTOR PAYMENT IN2508-023"
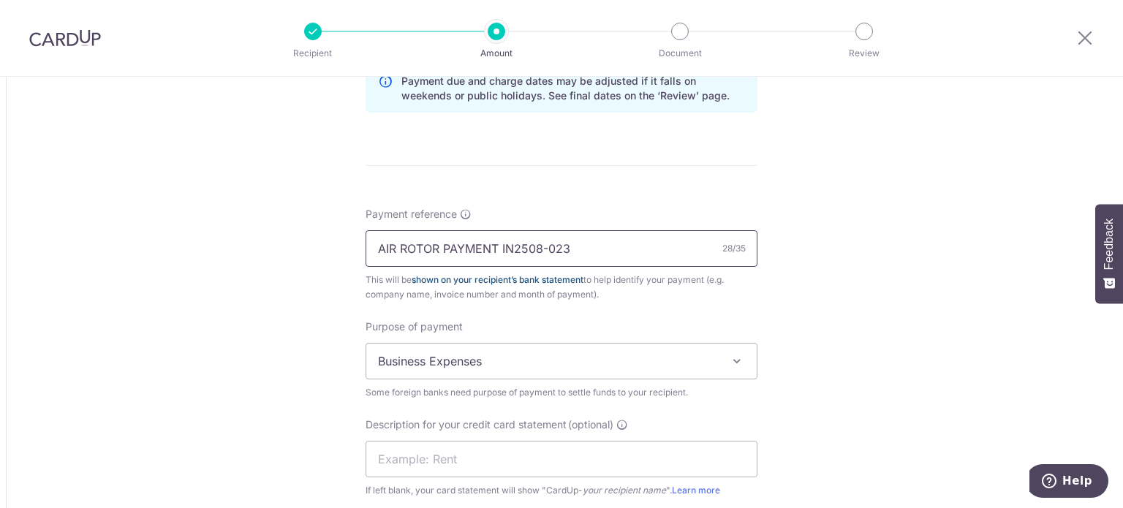
scroll to position [1199, 0]
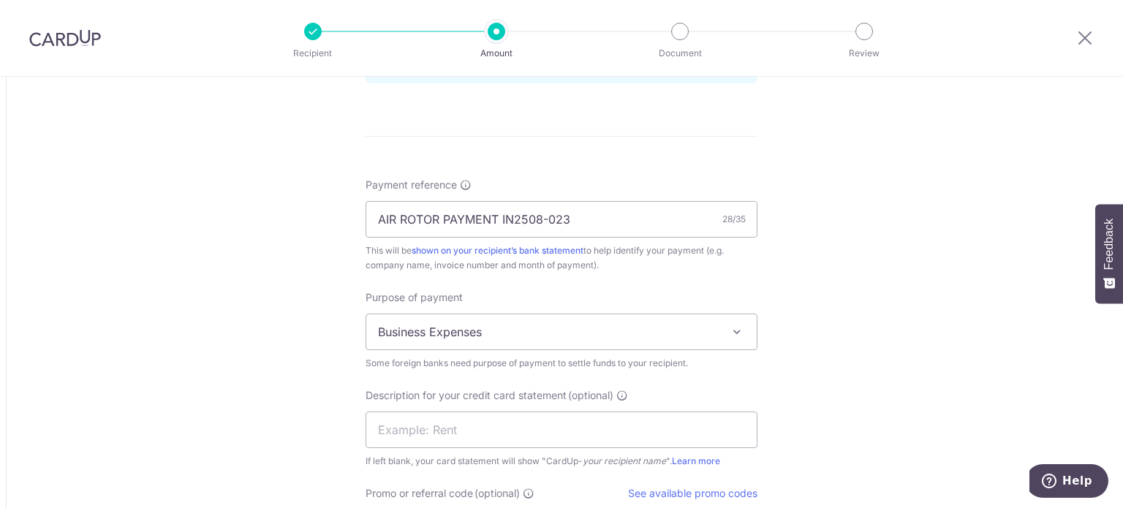
click at [537, 339] on span "Business Expenses" at bounding box center [561, 331] width 390 height 35
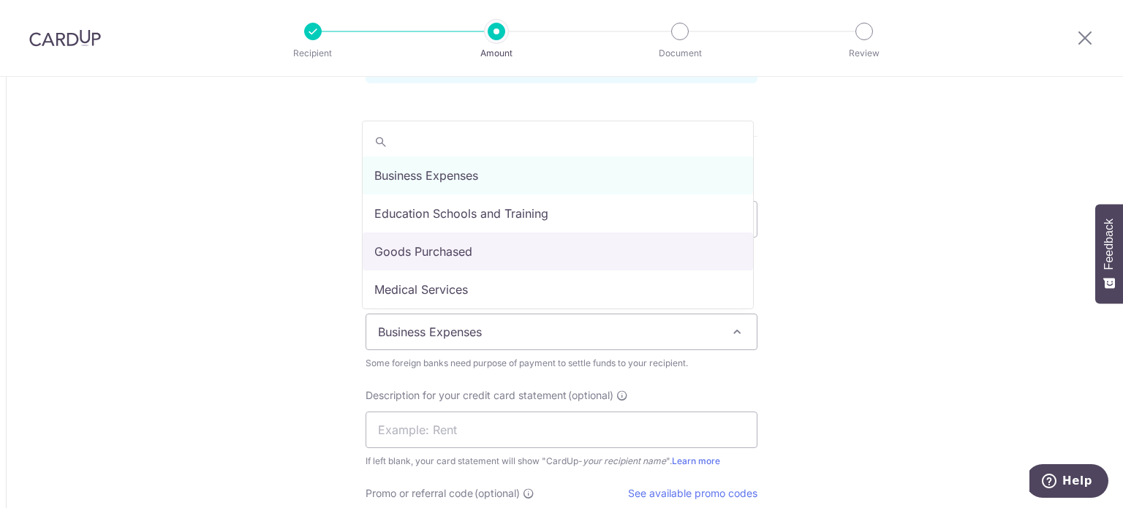
select select "Goods Purchased"
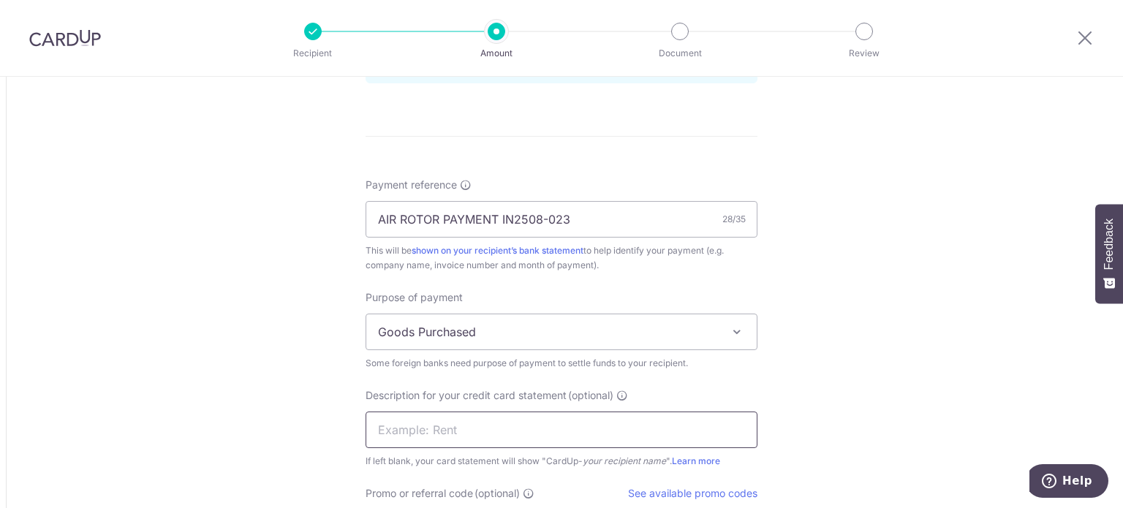
click at [498, 423] on input "text" at bounding box center [562, 430] width 392 height 37
type input "ZROTOR SOLUTION"
drag, startPoint x: 882, startPoint y: 423, endPoint x: 857, endPoint y: 408, distance: 29.2
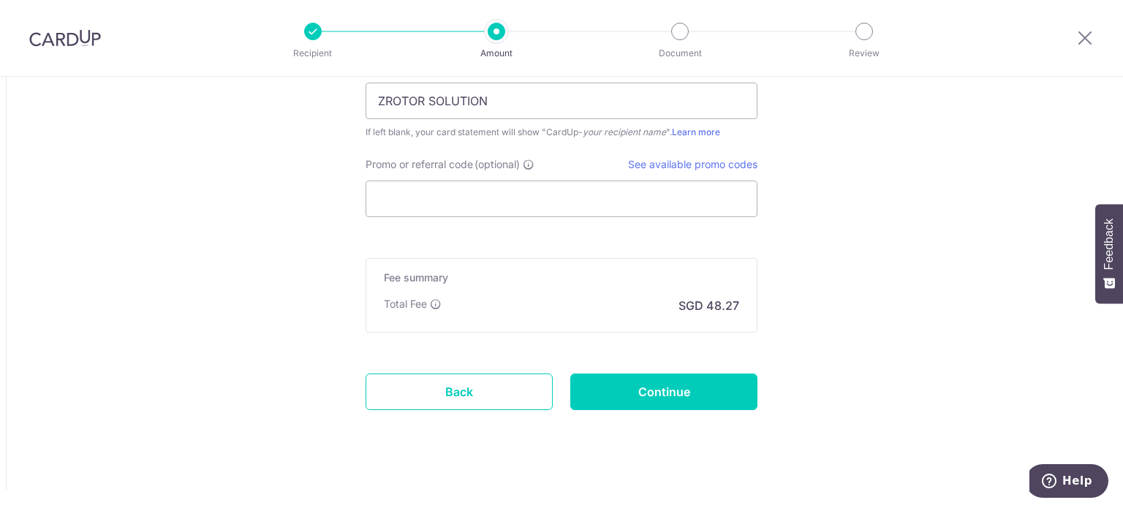
scroll to position [1536, 0]
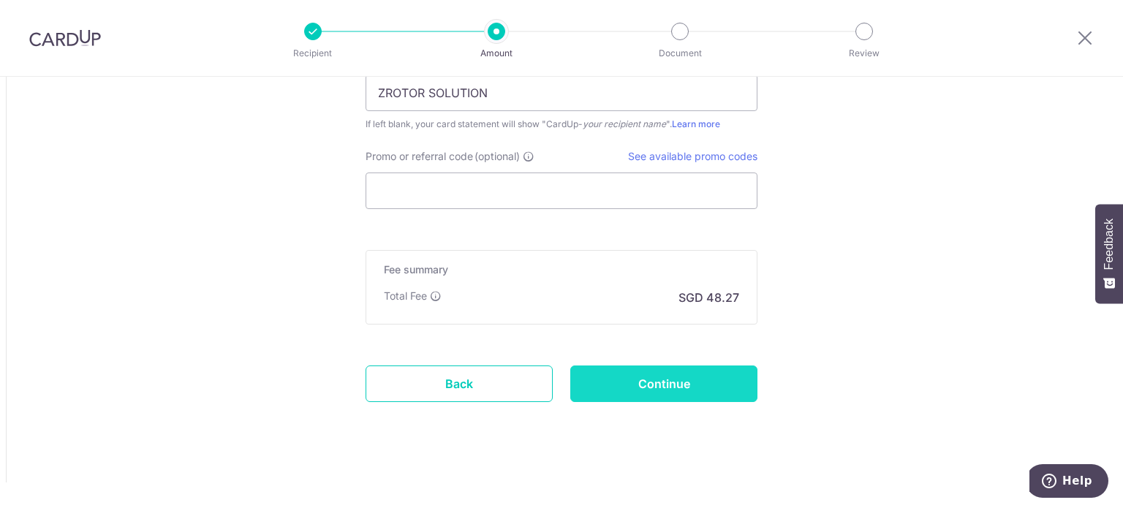
click at [678, 382] on input "Continue" at bounding box center [663, 384] width 187 height 37
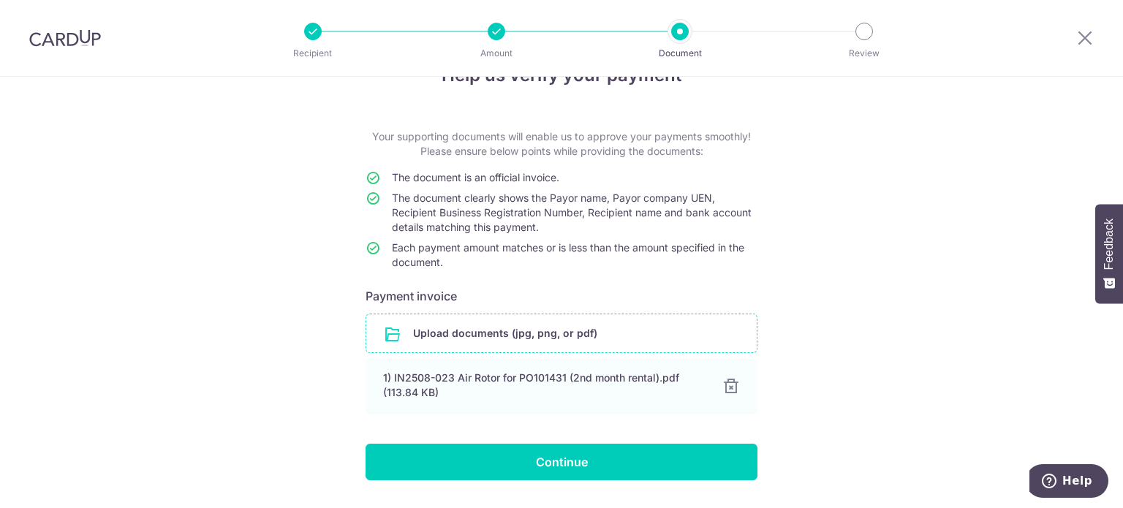
scroll to position [84, 0]
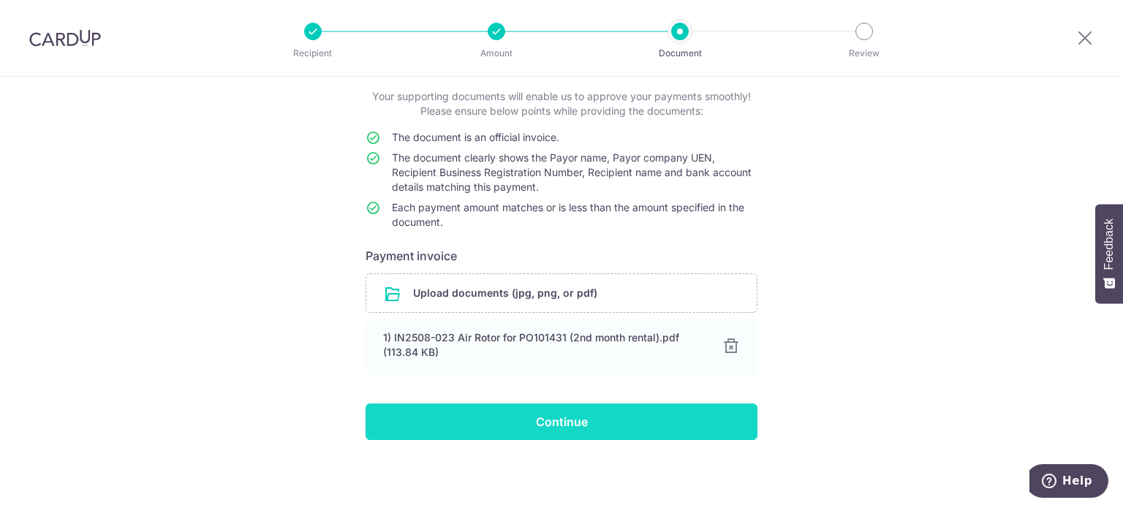
click at [551, 423] on input "Continue" at bounding box center [562, 422] width 392 height 37
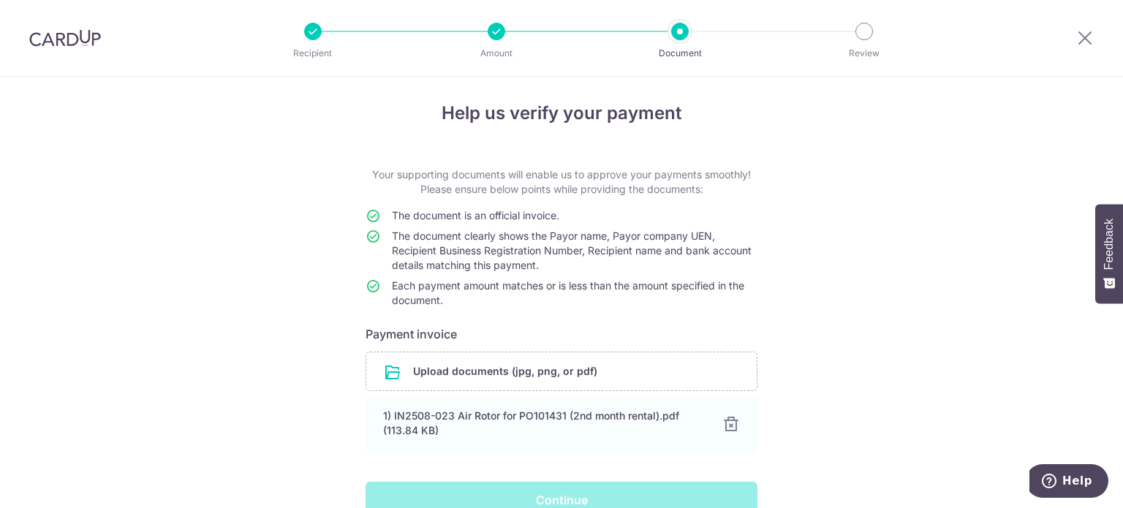
scroll to position [0, 0]
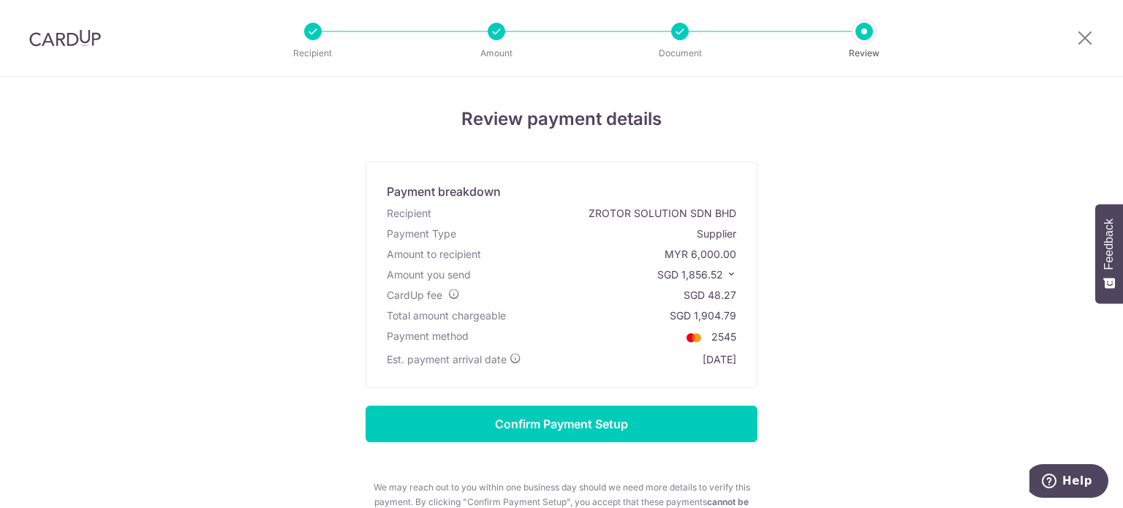
drag, startPoint x: 720, startPoint y: 272, endPoint x: 729, endPoint y: 308, distance: 36.9
click at [721, 273] on span "SGD 1,856.52" at bounding box center [690, 274] width 66 height 12
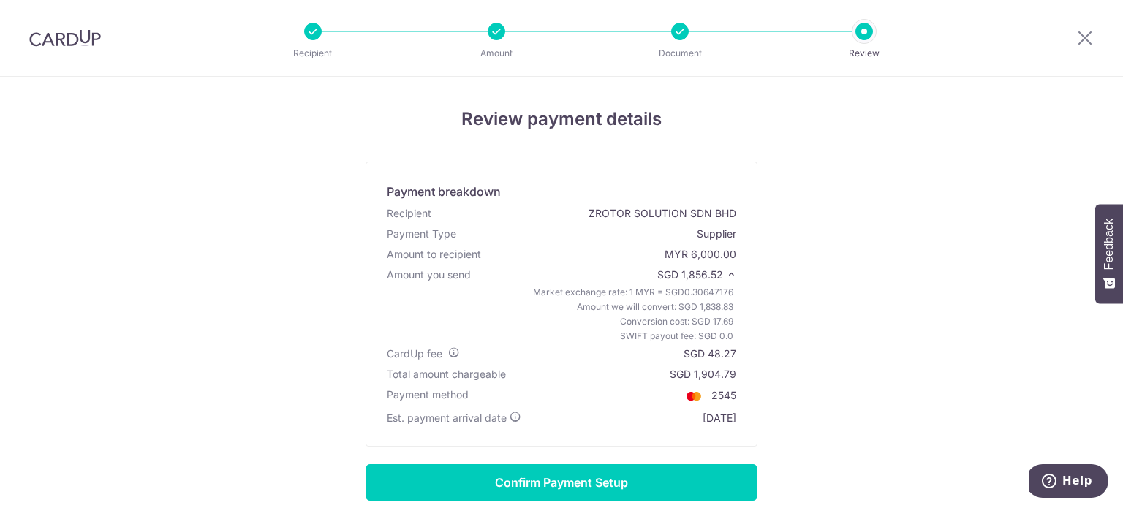
click at [763, 299] on div "Review payment details Payment breakdown Recipient ZROTOR SOLUTION SDN BHD Paym…" at bounding box center [561, 370] width 855 height 529
click at [684, 292] on span "0.30647176" at bounding box center [708, 292] width 49 height 11
drag, startPoint x: 680, startPoint y: 292, endPoint x: 730, endPoint y: 289, distance: 49.8
click at [730, 289] on div "Market exchange rate: 1 MYR = SGD 0.30647176 Amount we will convert: SGD 1,838.…" at bounding box center [561, 314] width 355 height 58
copy span "0.30647176"
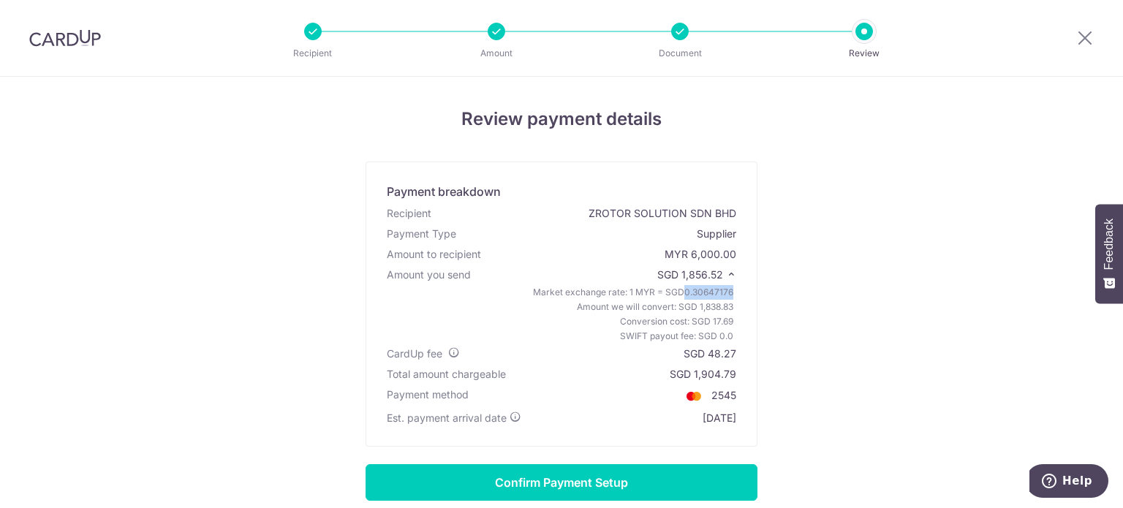
click at [795, 317] on div "Review payment details Payment breakdown Recipient ZROTOR SOLUTION SDN BHD Paym…" at bounding box center [561, 370] width 855 height 529
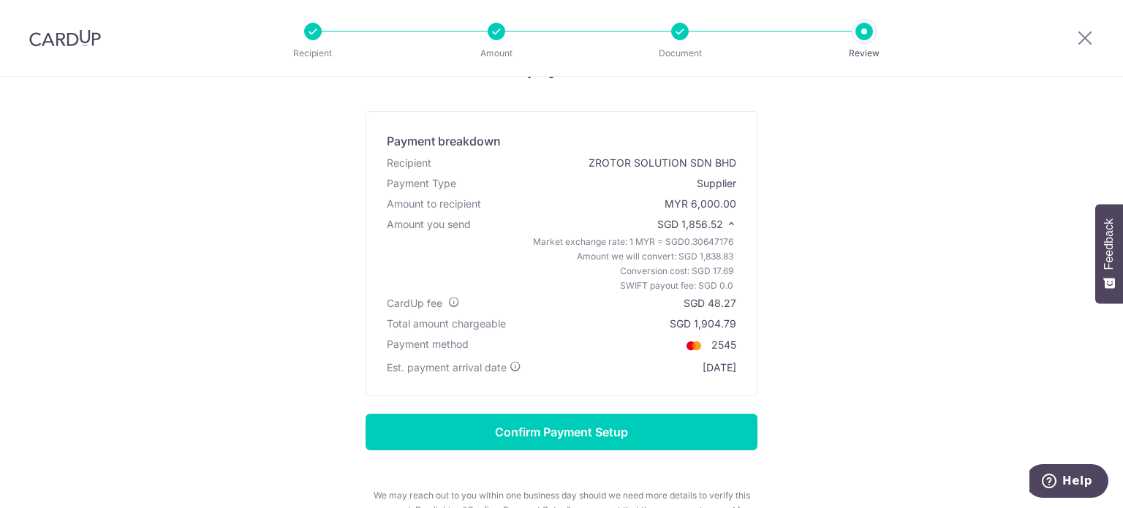
scroll to position [73, 0]
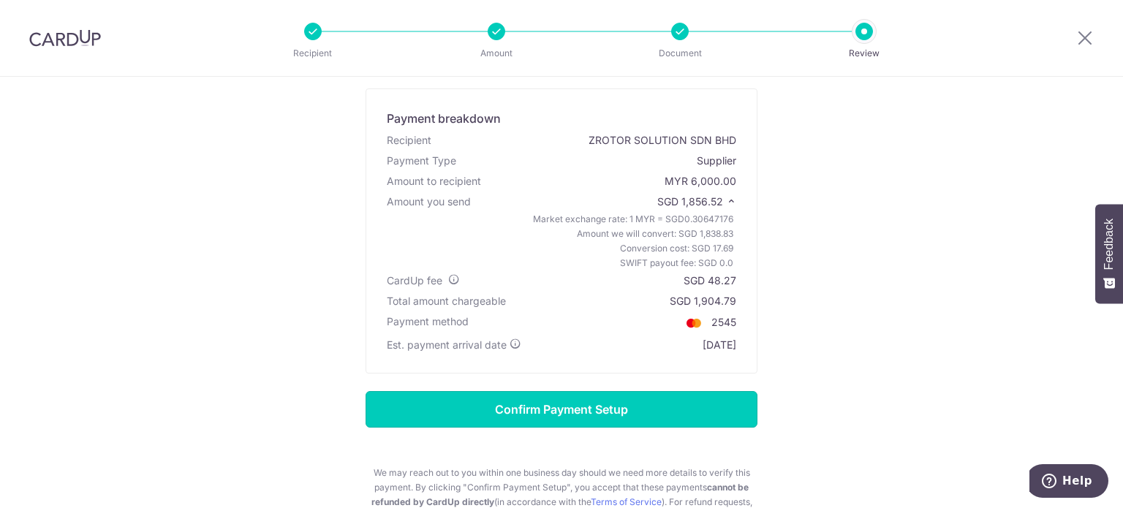
click at [551, 414] on input "Confirm Payment Setup" at bounding box center [562, 409] width 392 height 37
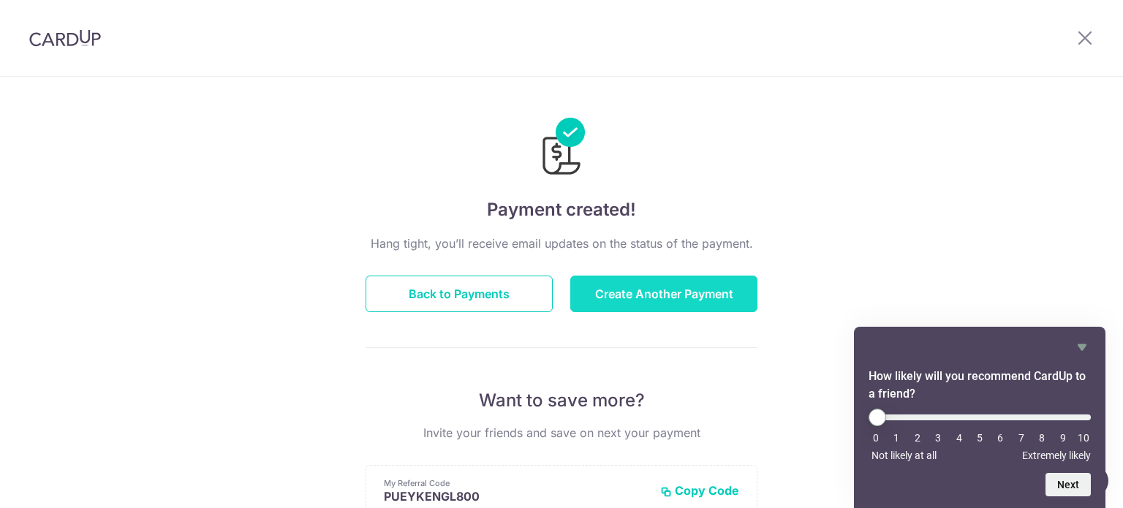
click at [681, 301] on button "Create Another Payment" at bounding box center [663, 294] width 187 height 37
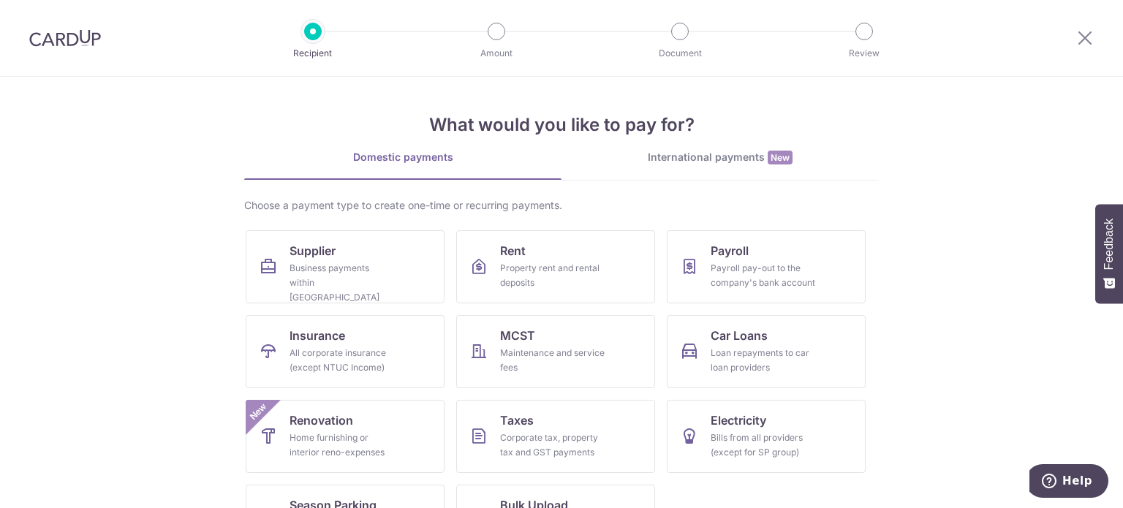
click at [693, 154] on div "International payments New" at bounding box center [719, 157] width 317 height 15
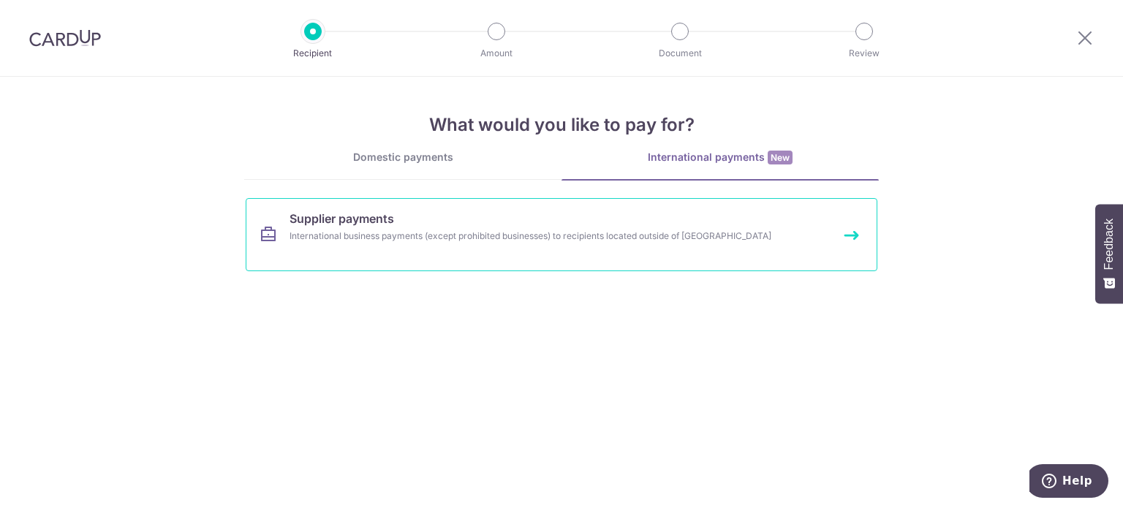
click at [471, 243] on link "Supplier payments International business payments (except prohibited businesses…" at bounding box center [562, 234] width 632 height 73
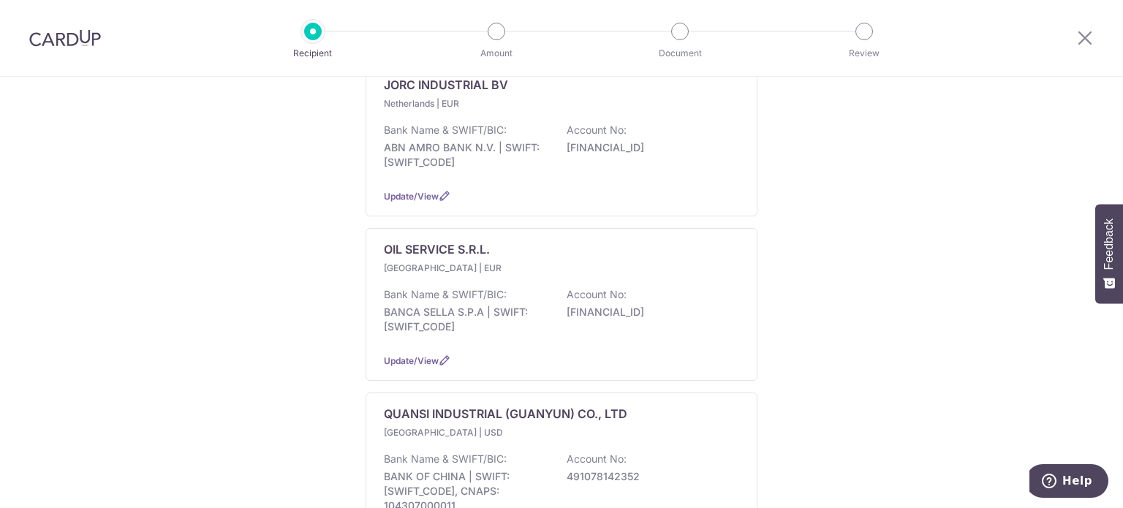
scroll to position [804, 0]
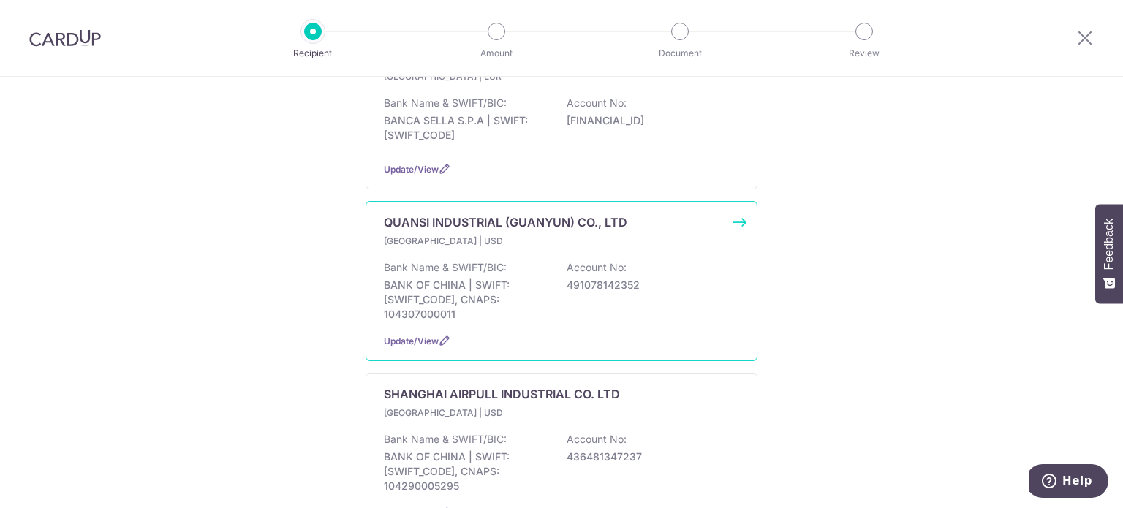
click at [498, 278] on p "BANK OF CHINA | SWIFT: [SWIFT_CODE], CNAPS: 104307000011" at bounding box center [466, 300] width 164 height 44
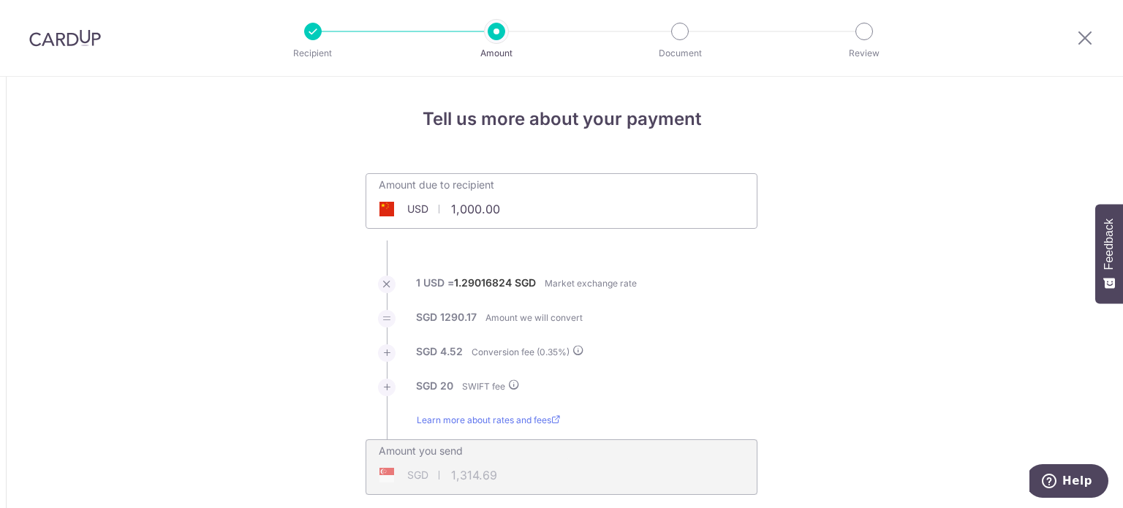
click at [538, 211] on input "1,000.00" at bounding box center [479, 209] width 226 height 34
drag, startPoint x: 535, startPoint y: 211, endPoint x: 408, endPoint y: 211, distance: 127.2
click at [408, 211] on div "USD 1,000.00 1000" at bounding box center [479, 209] width 226 height 34
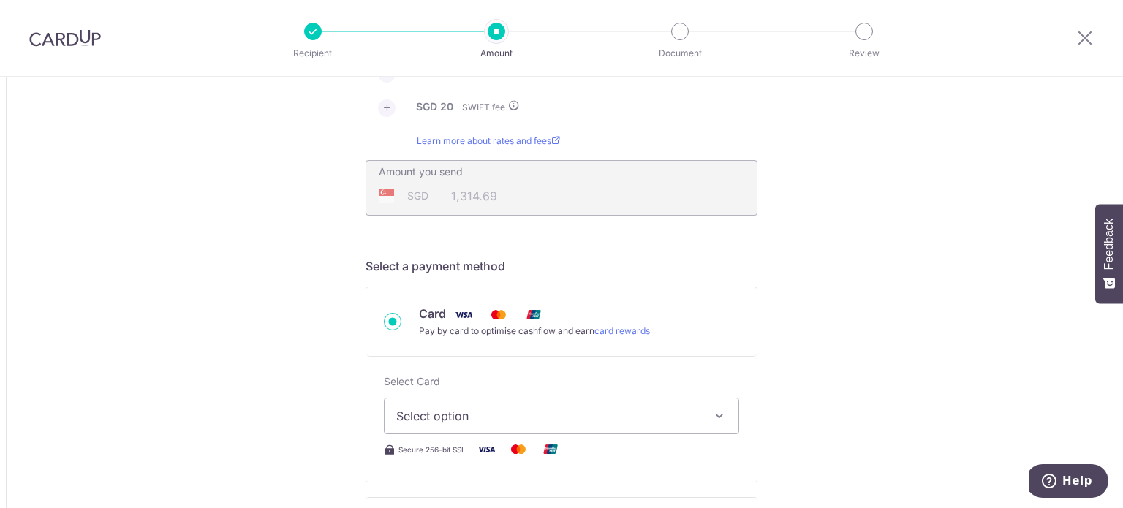
scroll to position [292, 0]
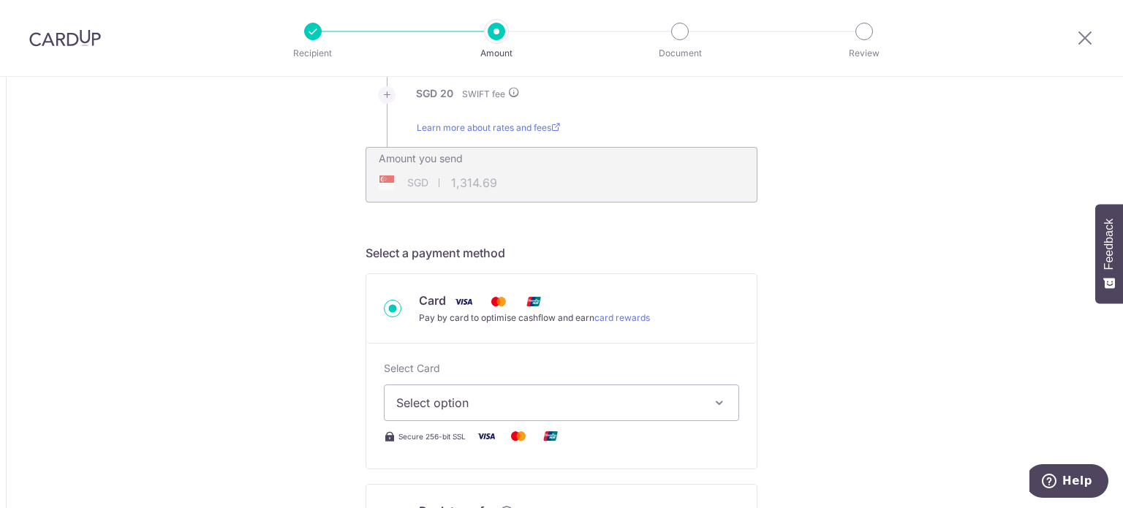
click at [488, 406] on span "Select option" at bounding box center [548, 403] width 304 height 18
type input "596.30"
type input "792.00"
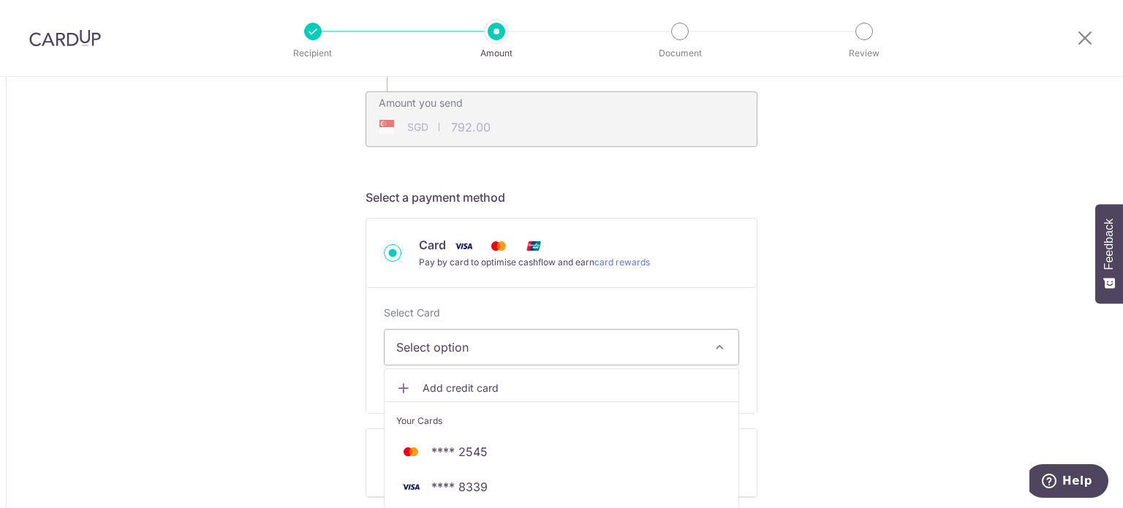
scroll to position [439, 0]
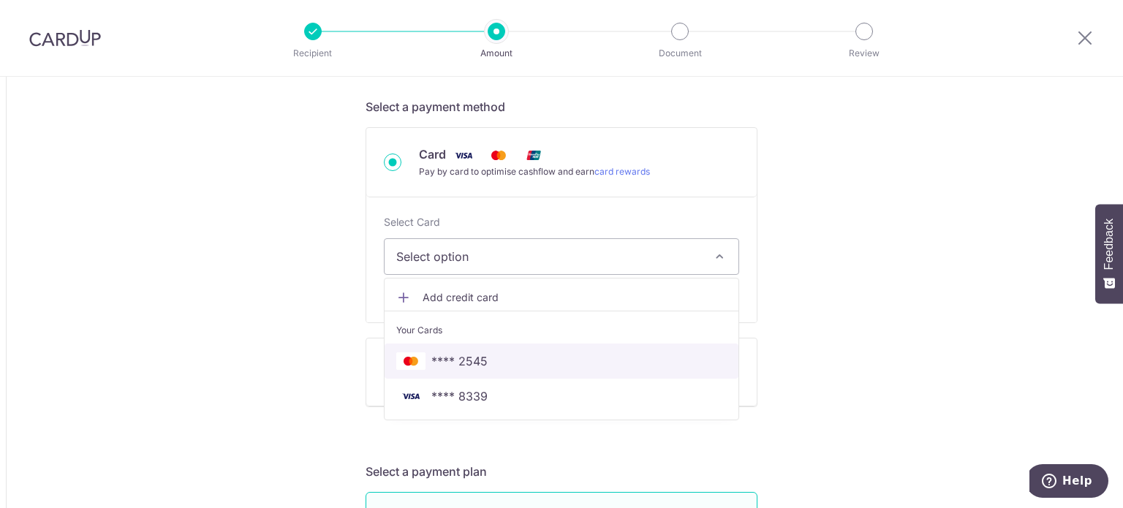
drag, startPoint x: 449, startPoint y: 358, endPoint x: 780, endPoint y: 308, distance: 334.9
click at [449, 358] on span "**** 2545" at bounding box center [459, 361] width 56 height 18
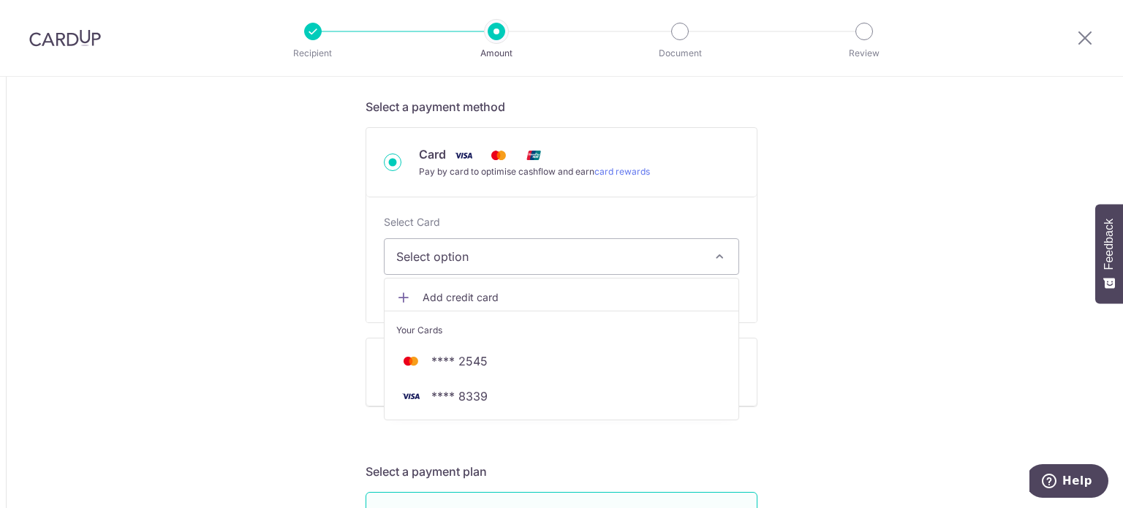
type input "596.30"
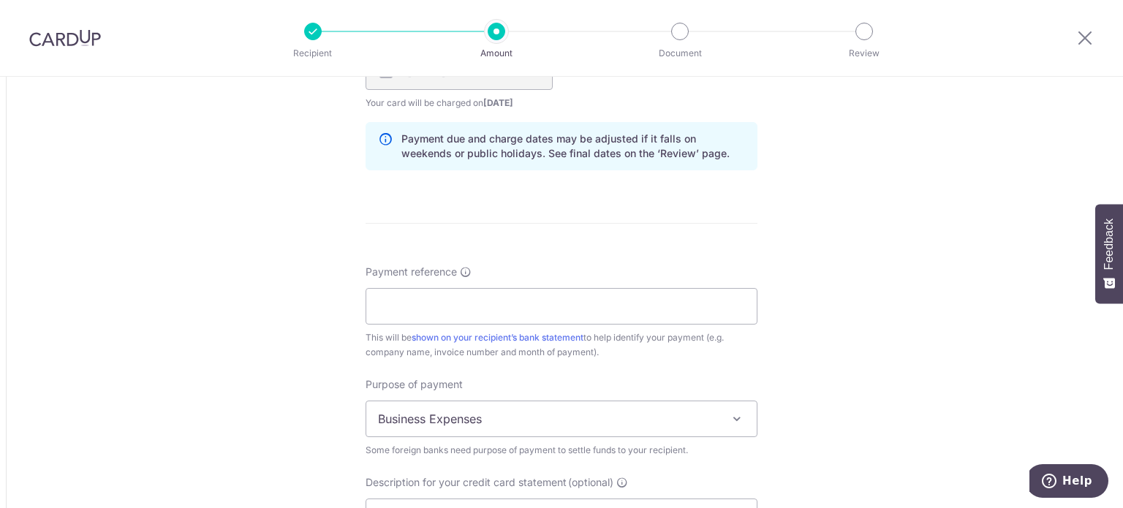
scroll to position [1170, 0]
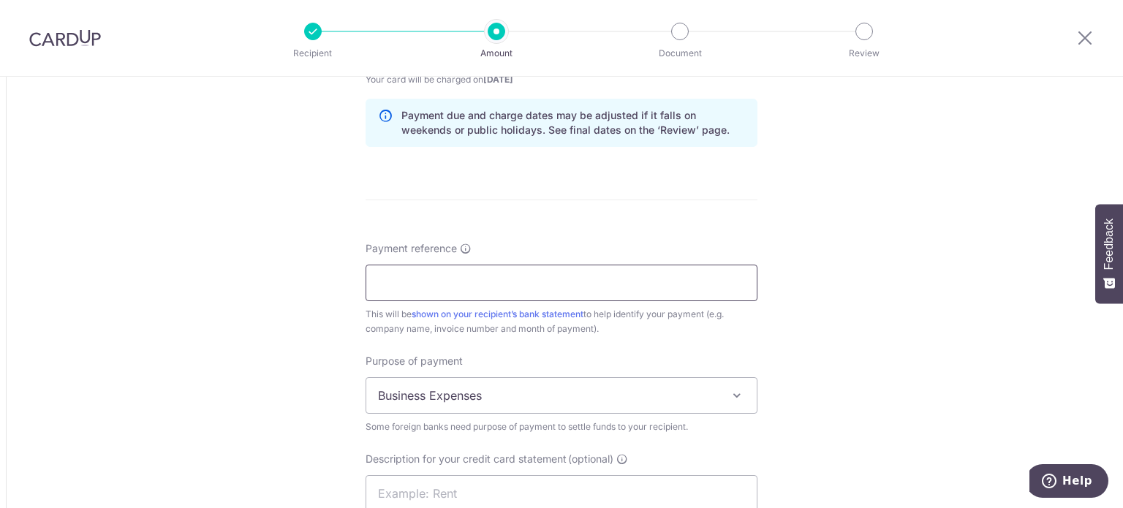
click at [428, 277] on input "Payment reference" at bounding box center [562, 283] width 392 height 37
click at [551, 280] on input "AIR ROTOR PAYMENT INV QS2025032803" at bounding box center [562, 283] width 392 height 37
type input "AIR ROTOR PAYMENT INV QS2025092405"
click at [529, 405] on span "Business Expenses" at bounding box center [561, 395] width 390 height 35
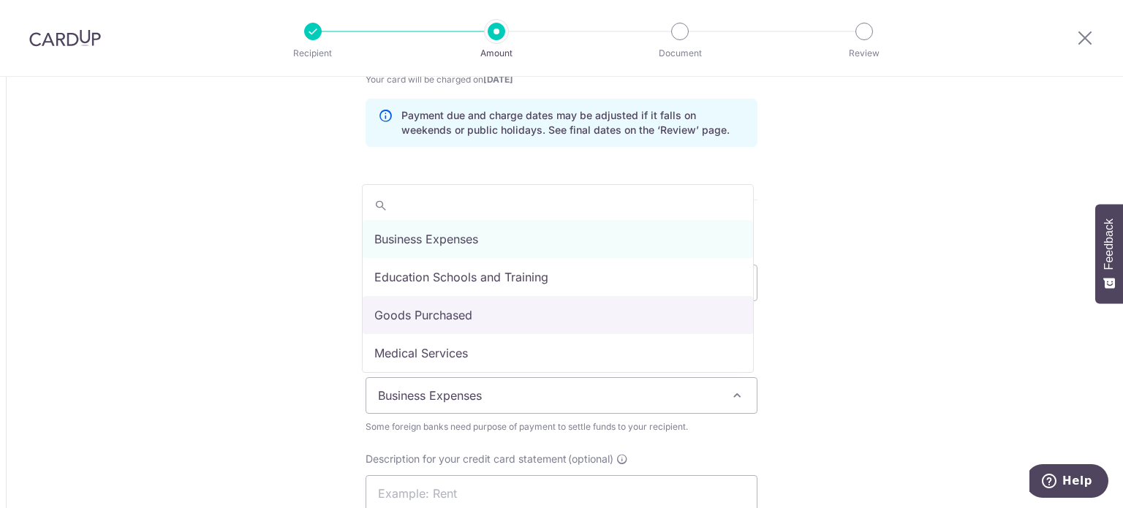
select select "Goods Purchased"
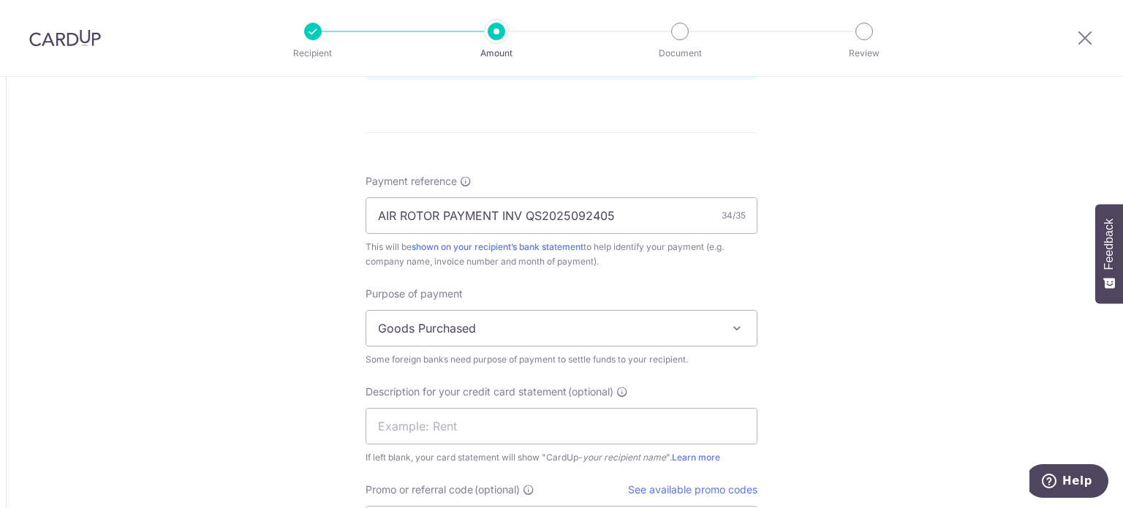
scroll to position [1316, 0]
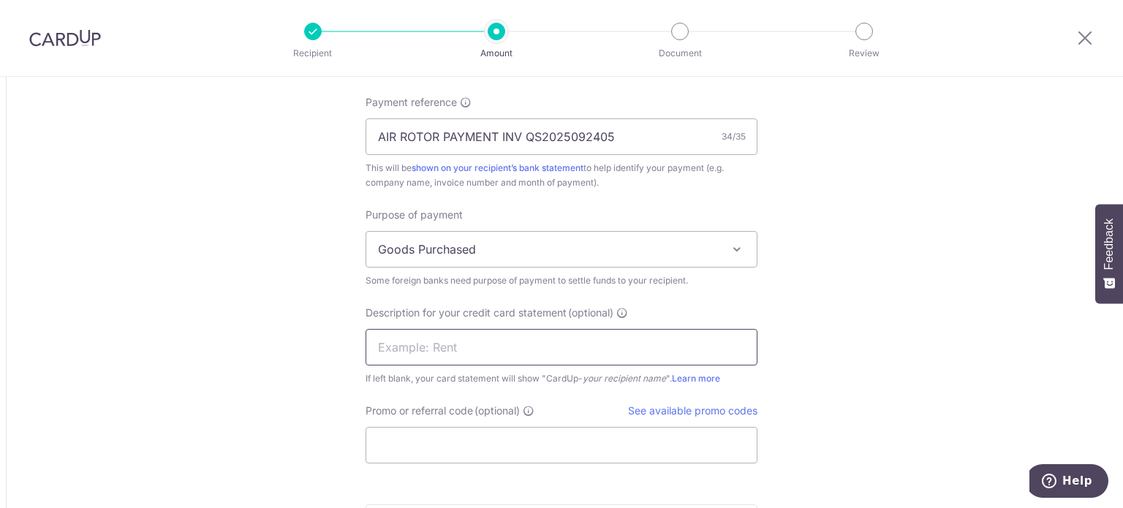
click at [415, 347] on input "text" at bounding box center [562, 347] width 392 height 37
type input "QUANSI INDUSTRI"
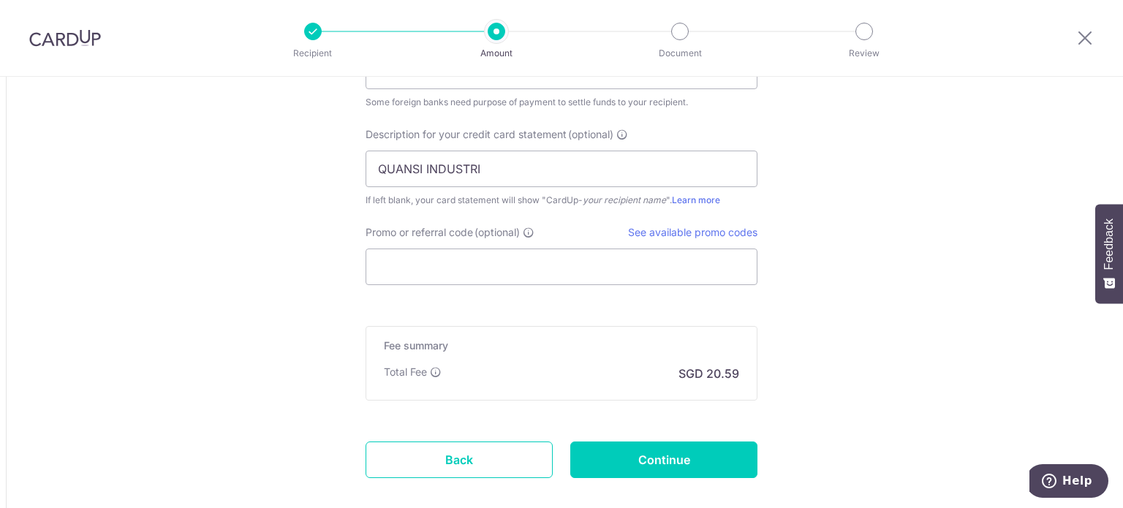
scroll to position [1535, 0]
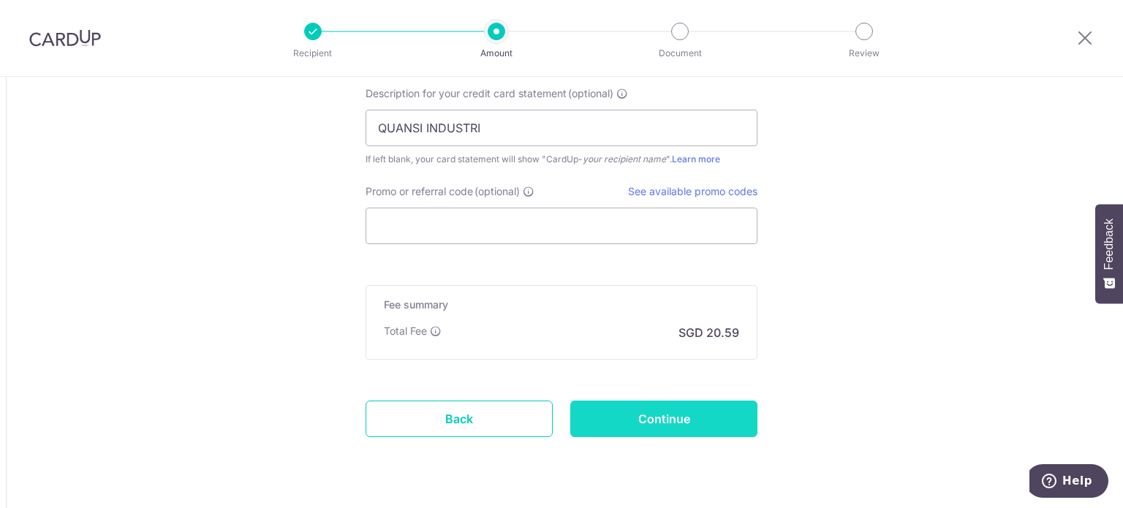
click at [712, 418] on input "Continue" at bounding box center [663, 419] width 187 height 37
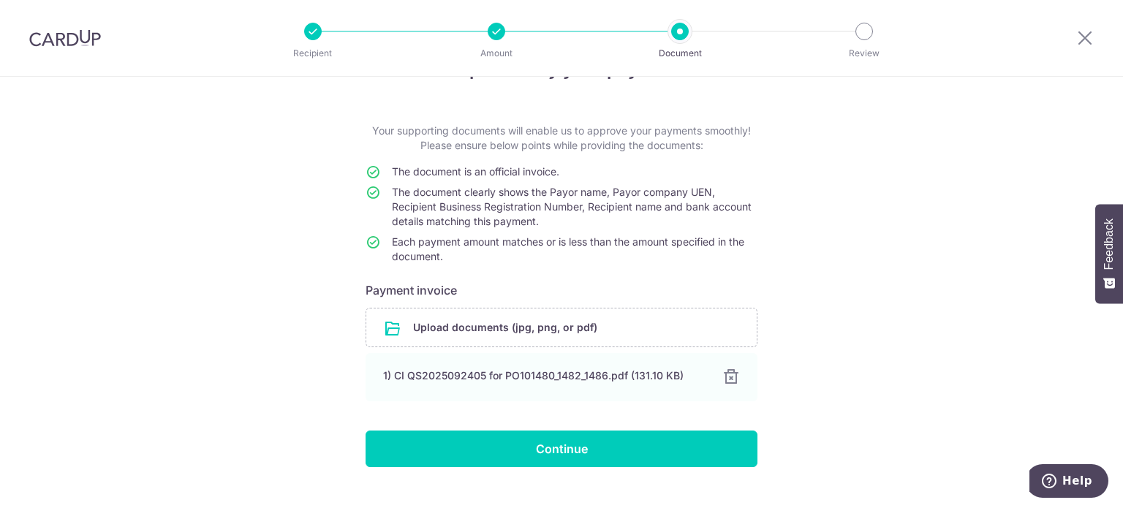
scroll to position [73, 0]
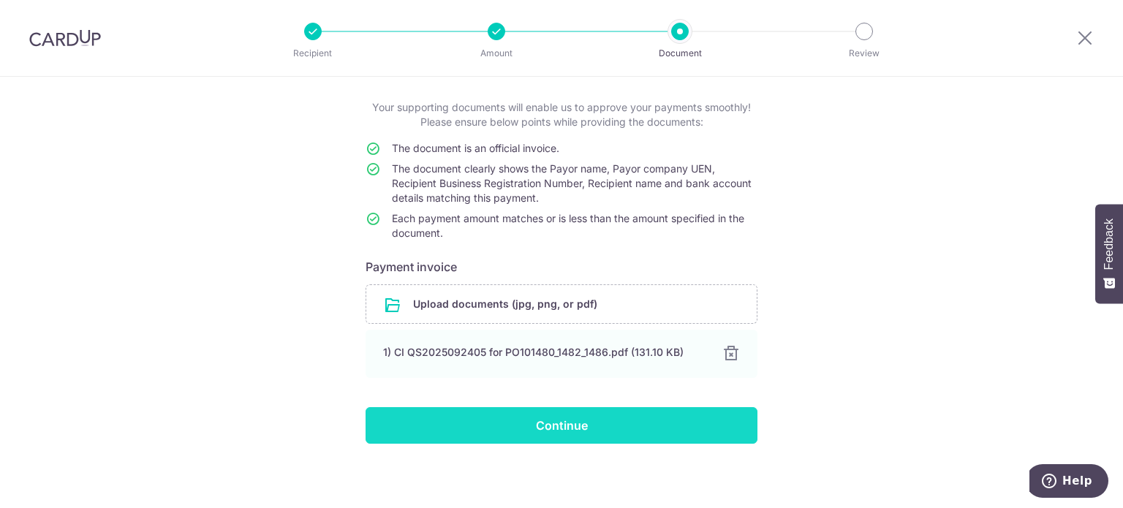
click at [626, 422] on input "Continue" at bounding box center [562, 425] width 392 height 37
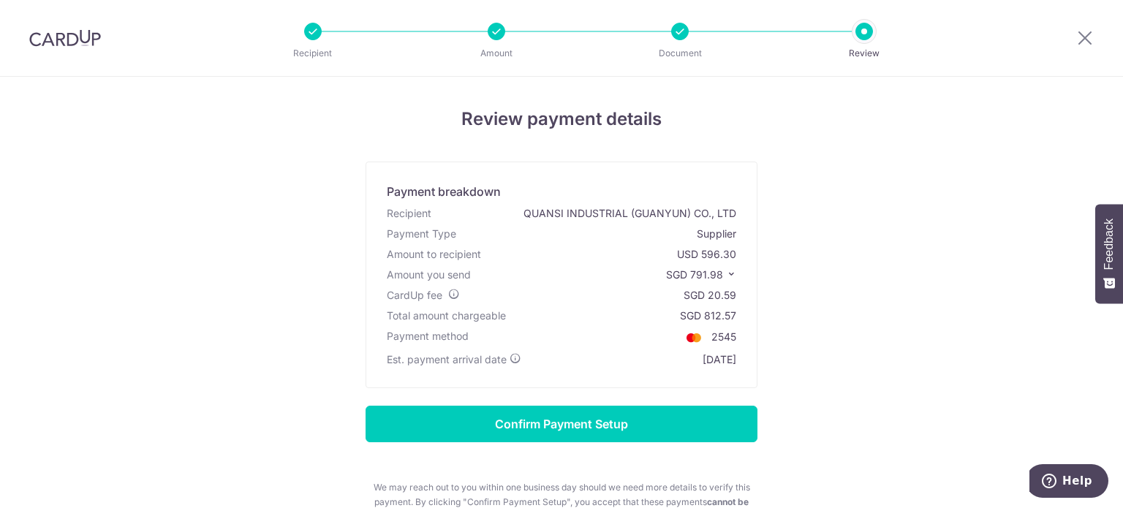
click at [729, 276] on icon at bounding box center [731, 274] width 10 height 10
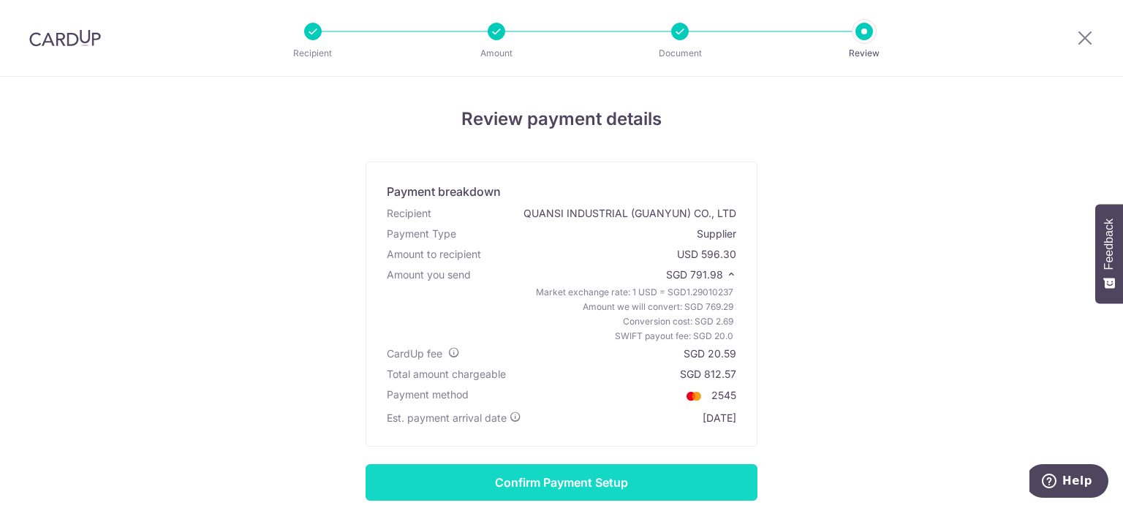
click at [595, 479] on input "Confirm Payment Setup" at bounding box center [562, 482] width 392 height 37
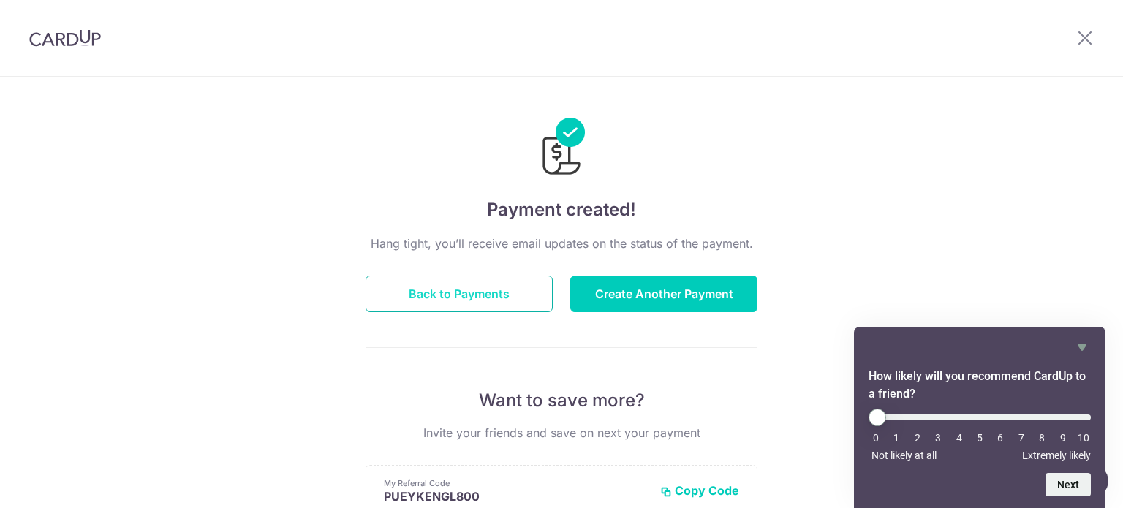
click at [451, 296] on button "Back to Payments" at bounding box center [459, 294] width 187 height 37
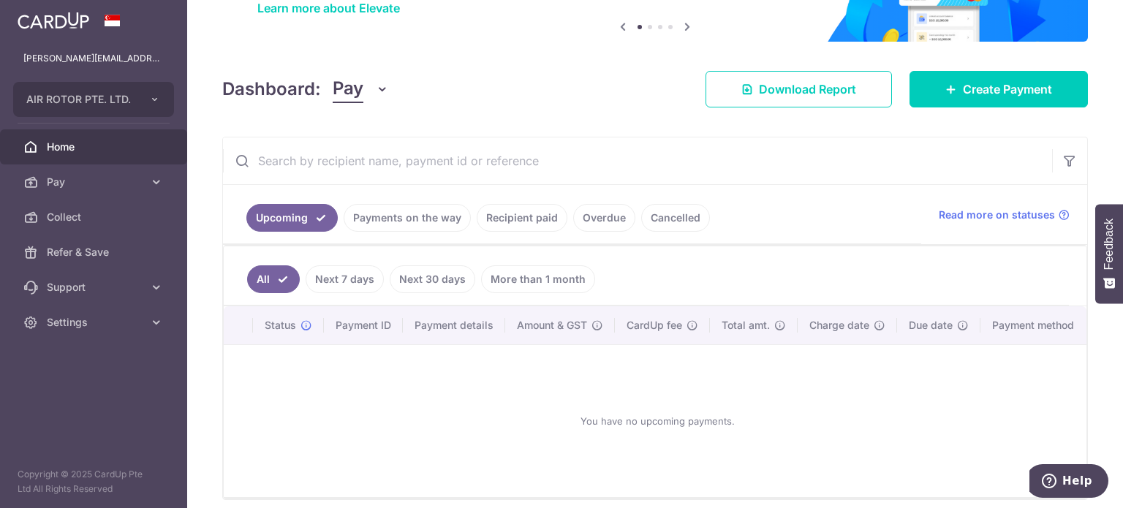
scroll to position [193, 0]
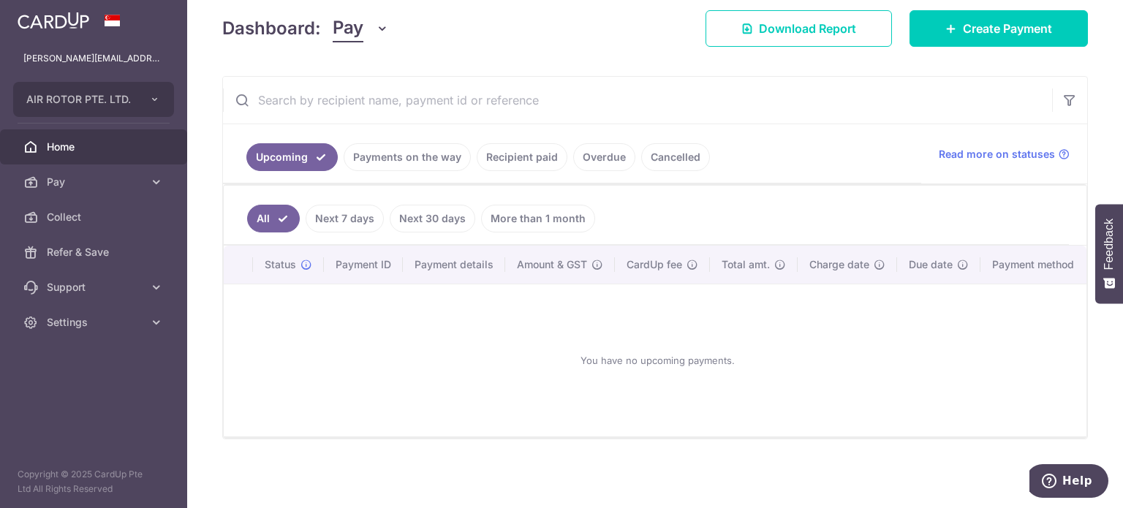
click at [417, 159] on link "Payments on the way" at bounding box center [407, 157] width 127 height 28
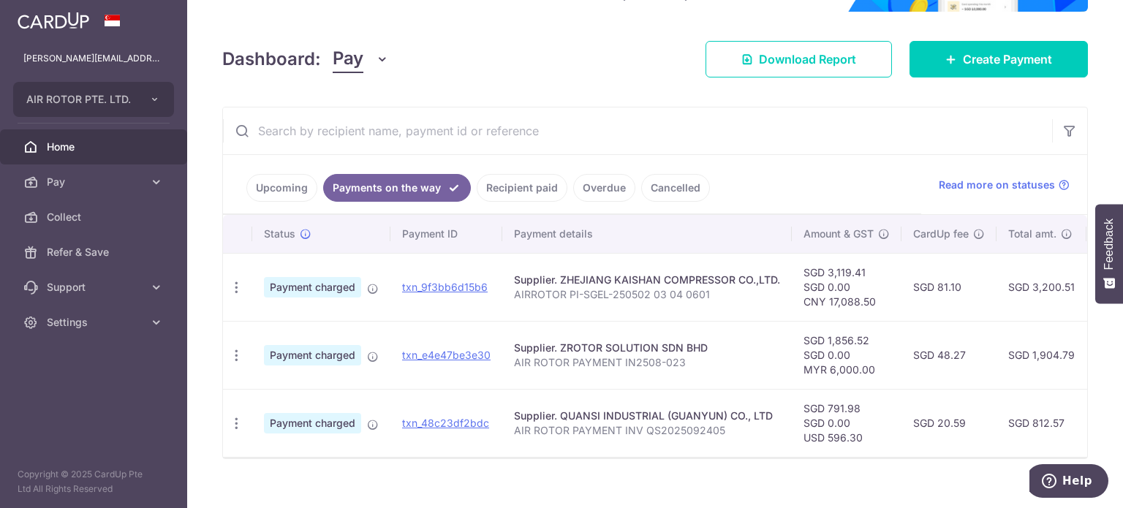
scroll to position [200, 0]
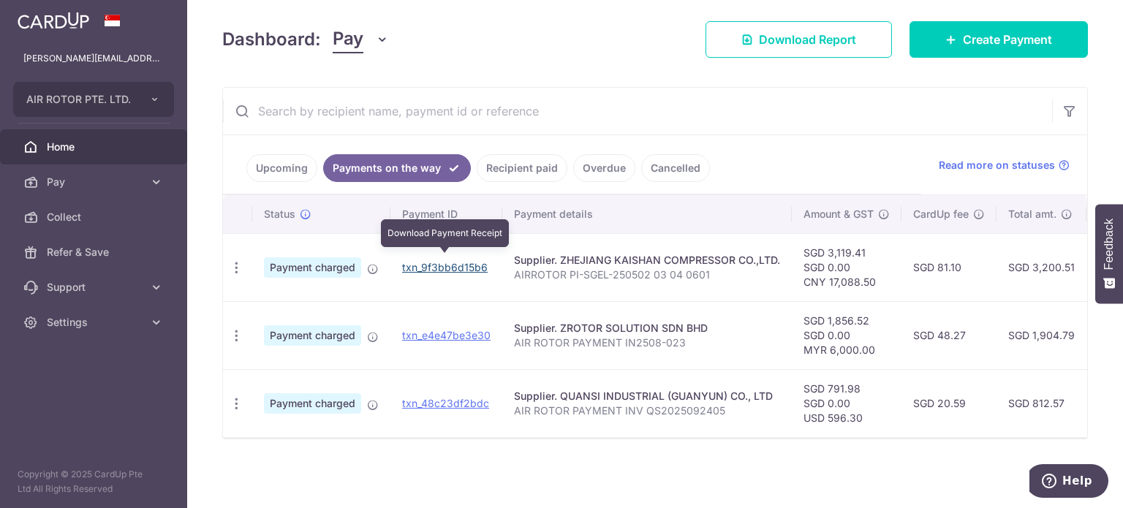
click at [459, 262] on link "txn_9f3bb6d15b6" at bounding box center [445, 267] width 86 height 12
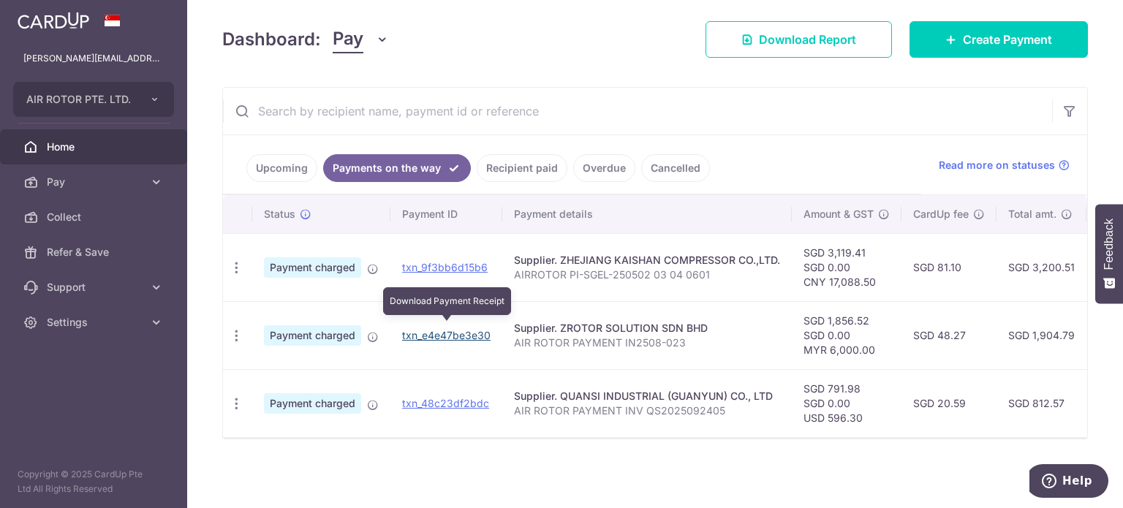
drag, startPoint x: 440, startPoint y: 333, endPoint x: 628, endPoint y: 53, distance: 336.6
click at [440, 333] on link "txn_e4e47be3e30" at bounding box center [446, 335] width 88 height 12
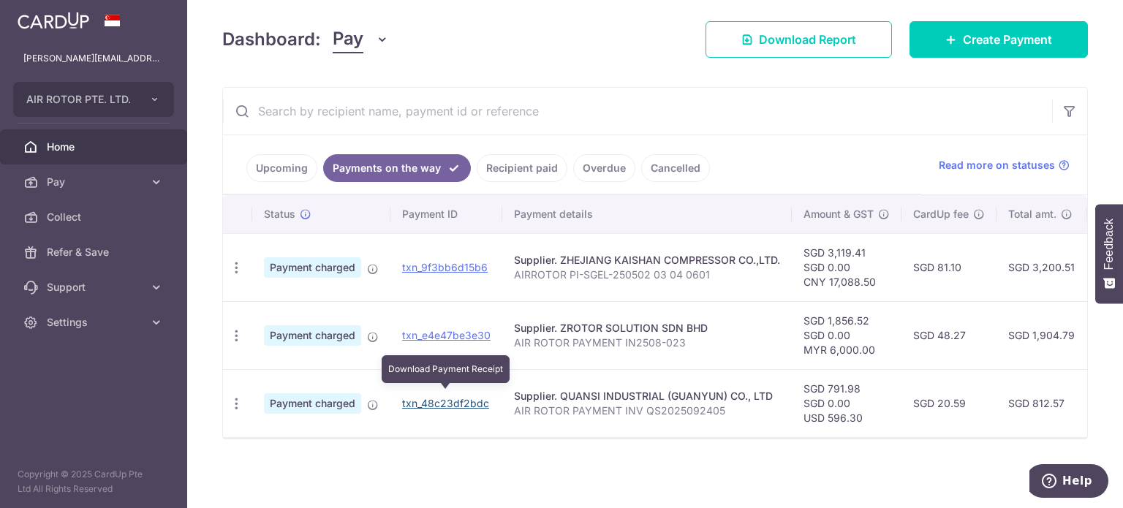
drag, startPoint x: 431, startPoint y: 396, endPoint x: 624, endPoint y: 53, distance: 392.8
click at [431, 397] on link "txn_48c23df2bdc" at bounding box center [445, 403] width 87 height 12
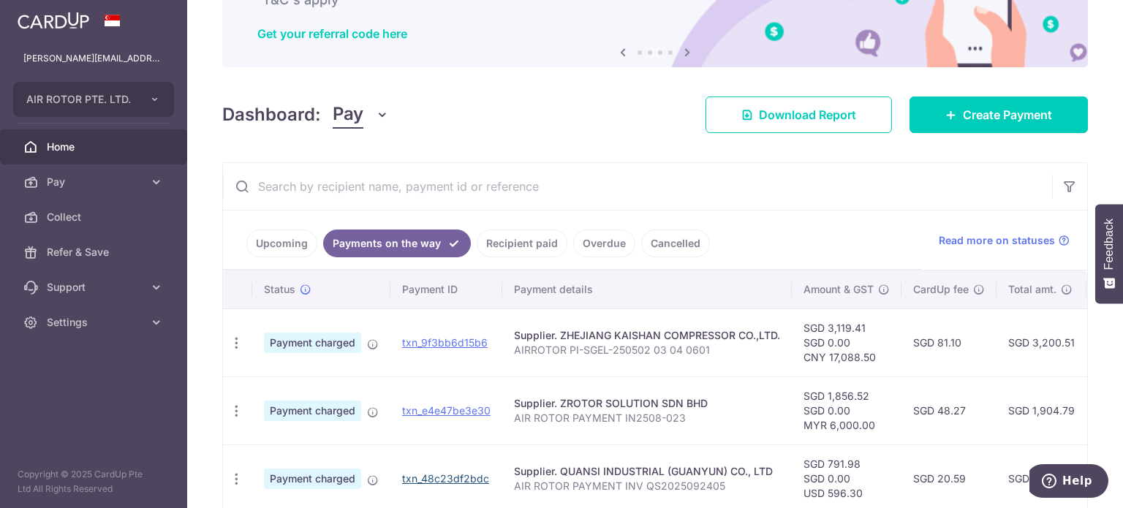
scroll to position [0, 0]
